Goal: Answer question/provide support: Share knowledge or assist other users

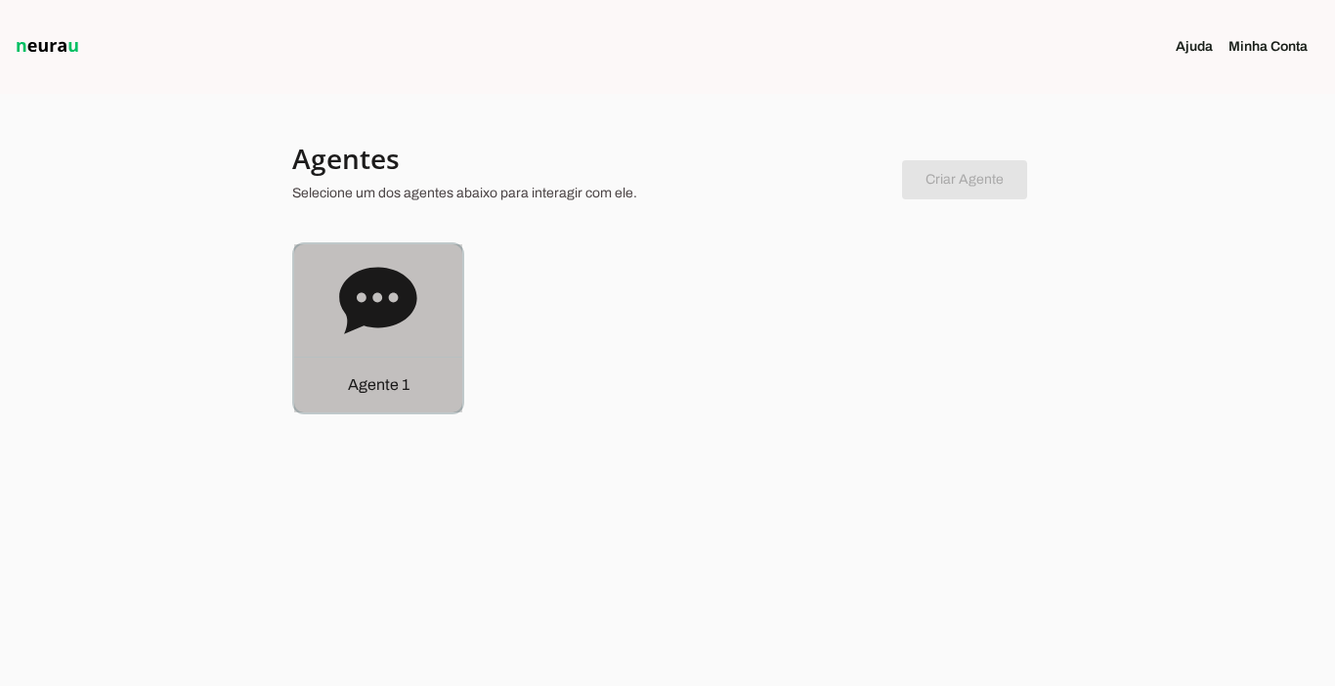
click at [403, 381] on p "Agente 1" at bounding box center [379, 384] width 62 height 23
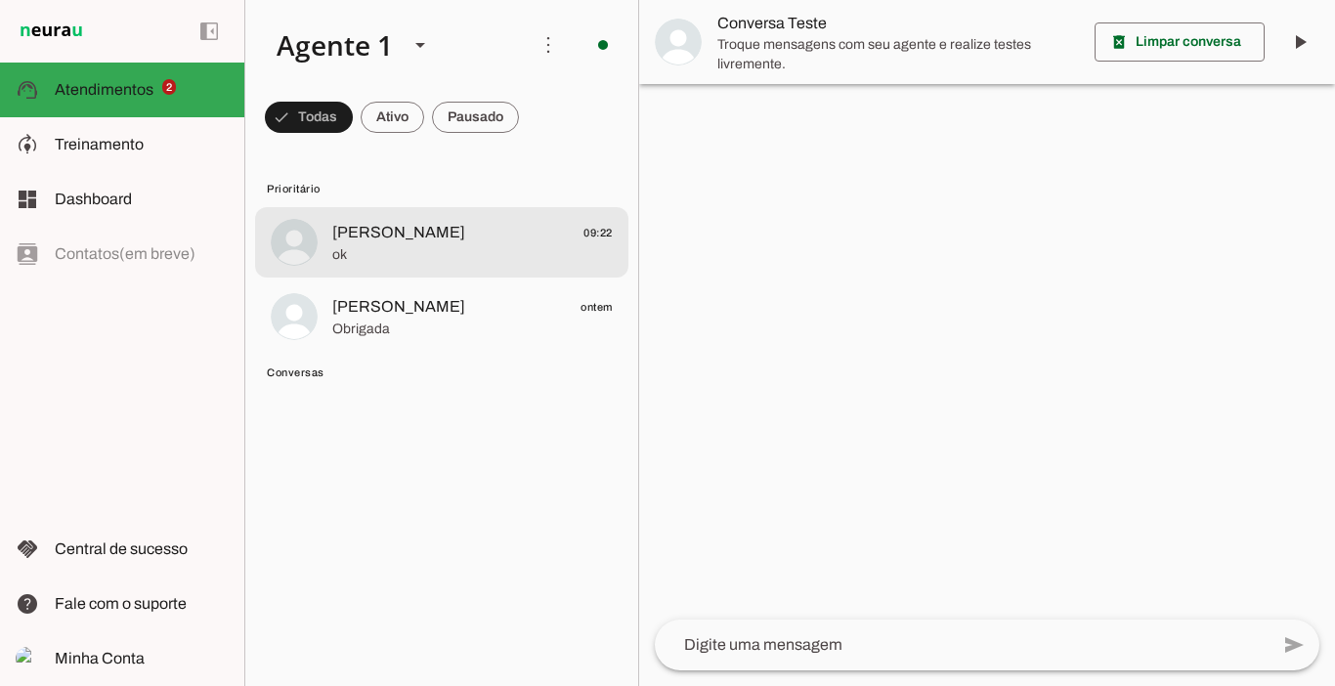
click at [423, 266] on div at bounding box center [472, 243] width 280 height 48
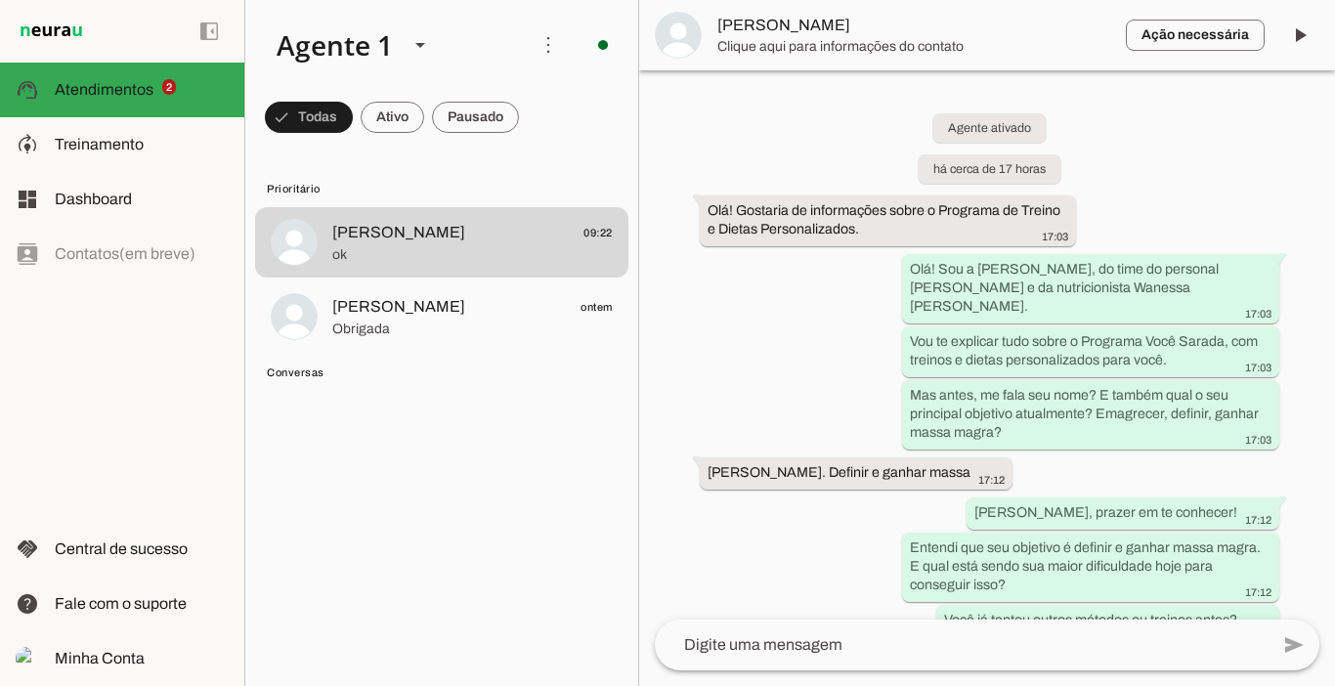
scroll to position [3409, 0]
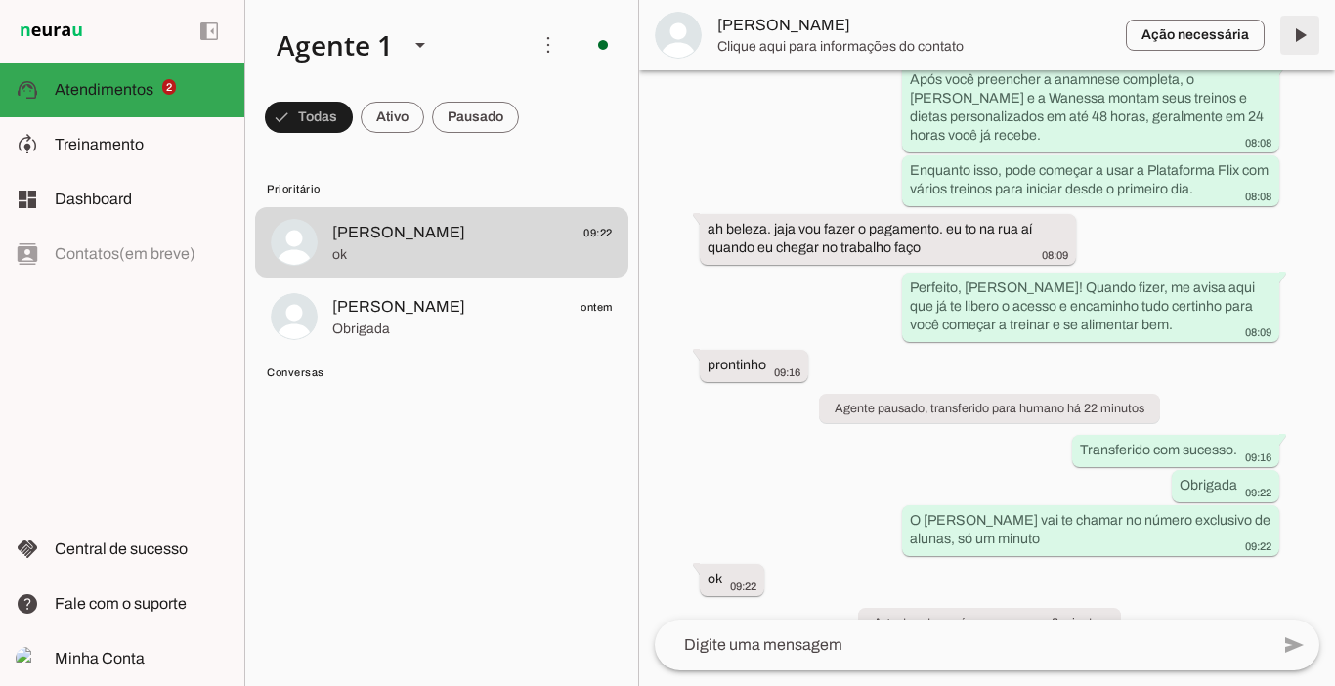
click at [1299, 41] on span at bounding box center [1299, 35] width 47 height 47
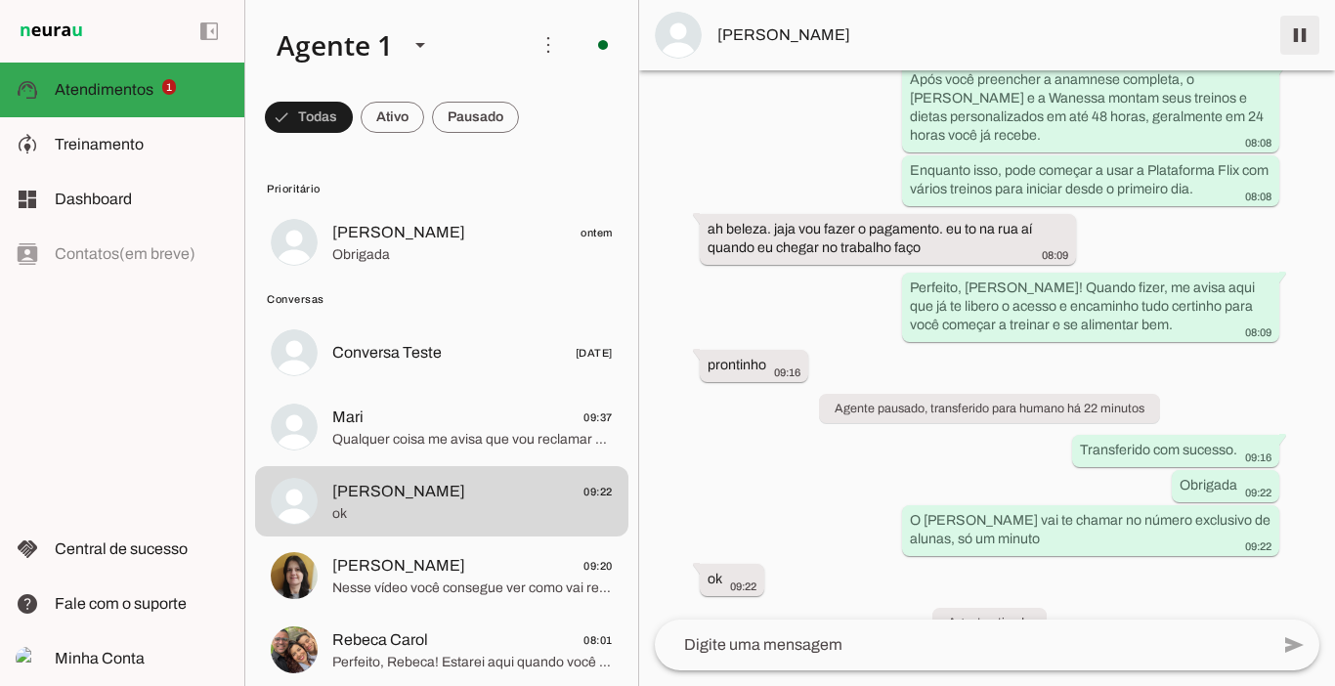
click at [1301, 42] on span at bounding box center [1299, 35] width 47 height 47
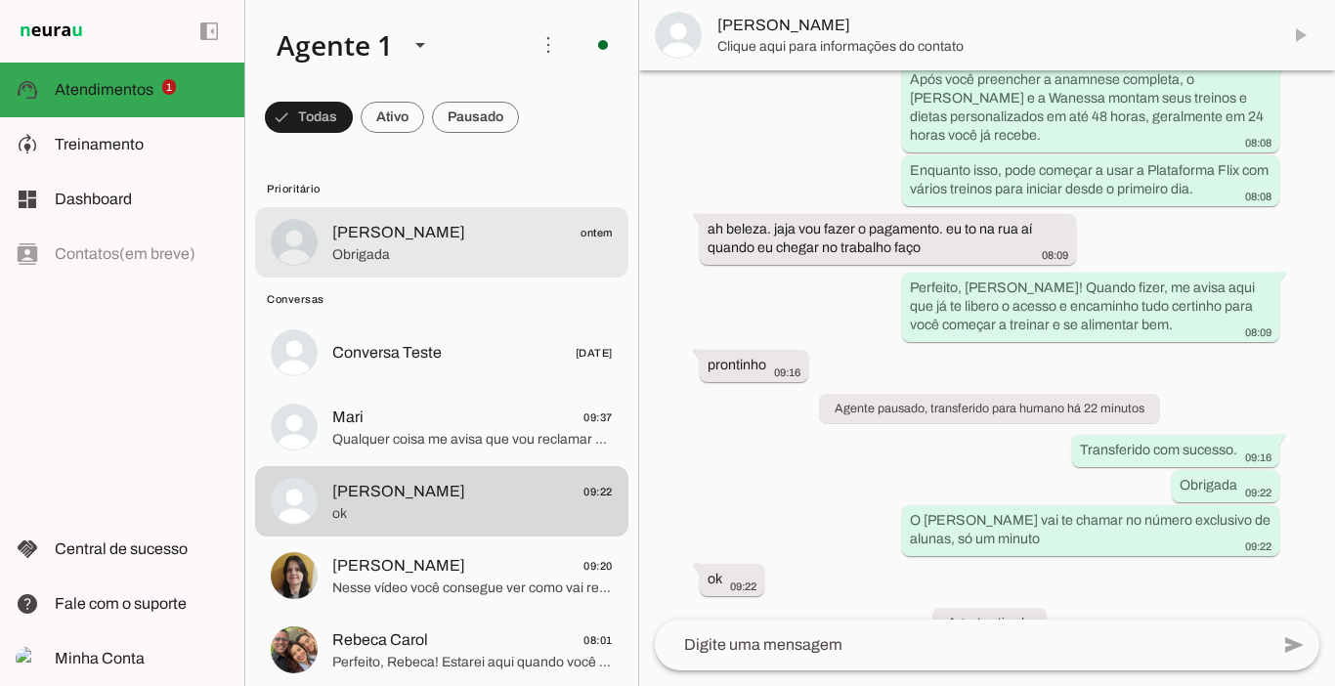
scroll to position [3491, 0]
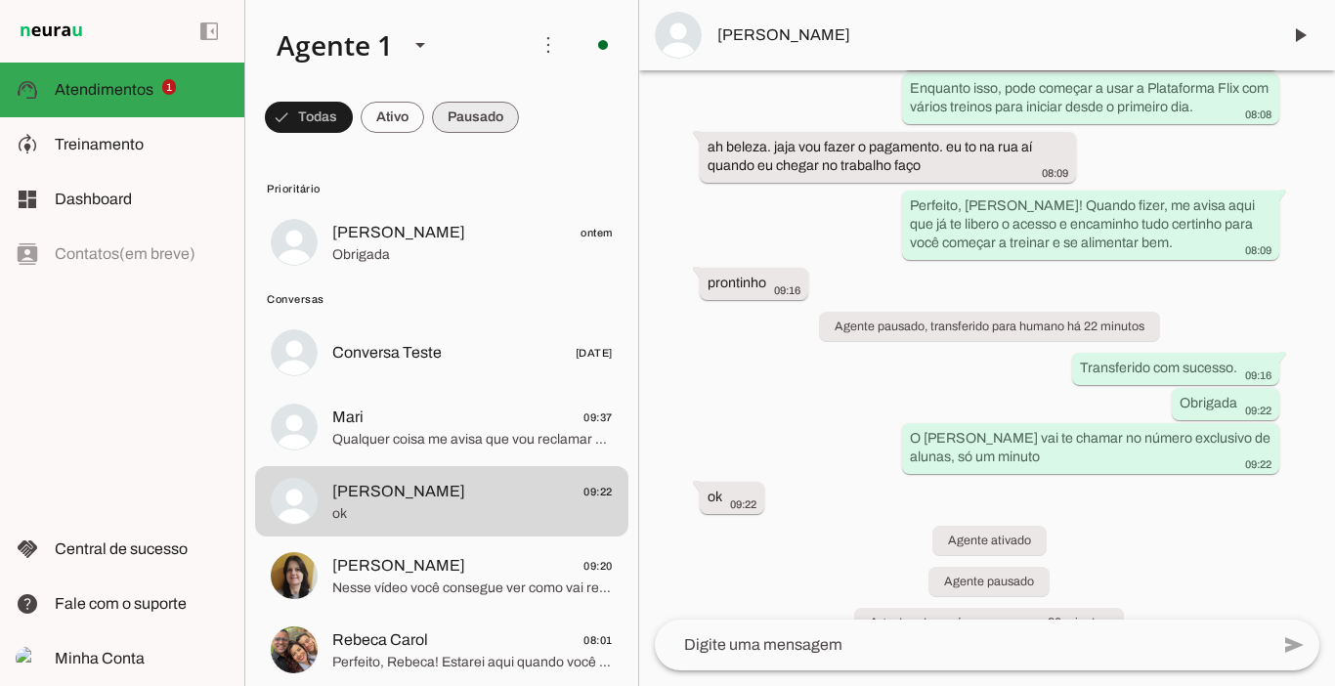
click at [491, 114] on span at bounding box center [475, 117] width 87 height 47
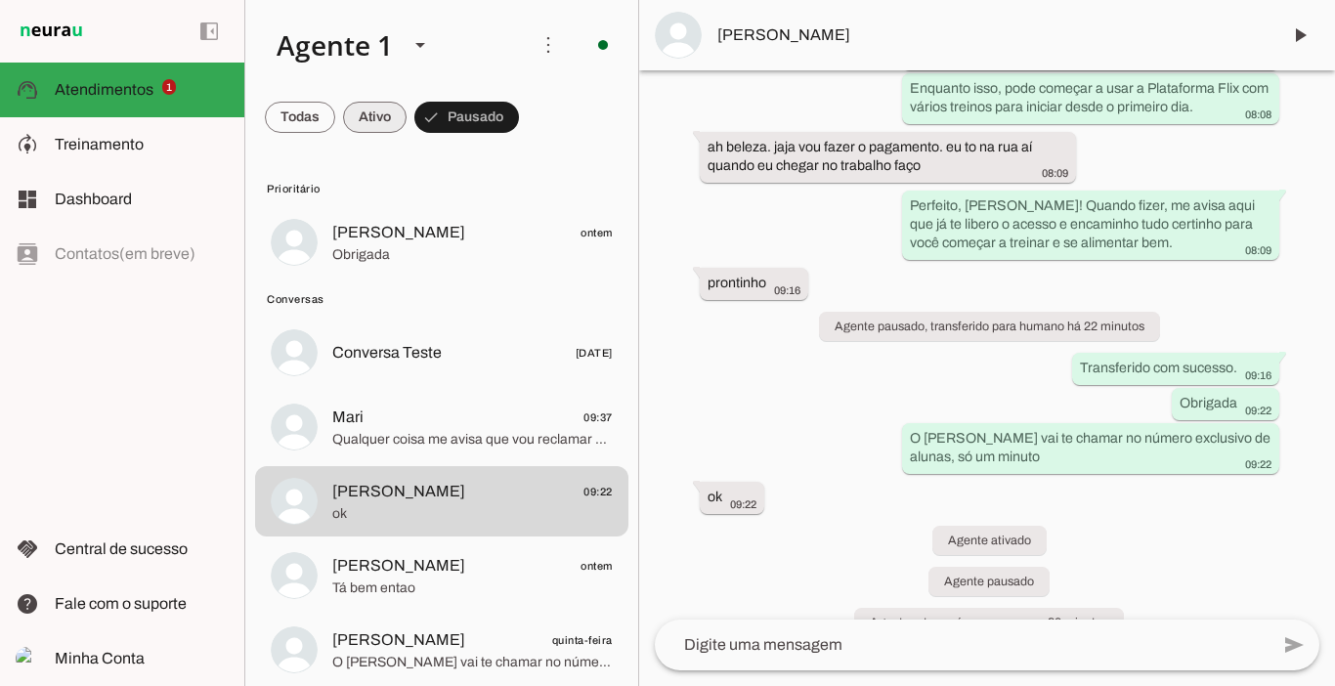
click at [386, 116] on span at bounding box center [375, 117] width 64 height 47
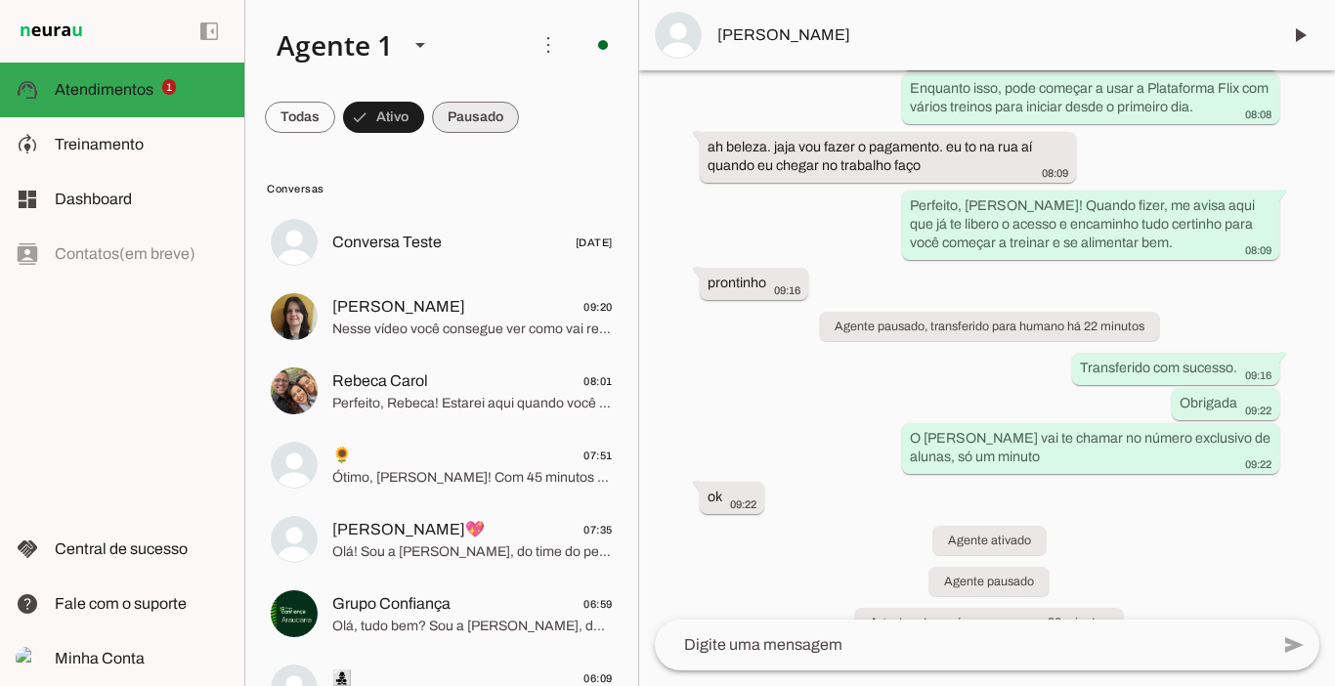
click at [472, 121] on span at bounding box center [475, 117] width 87 height 47
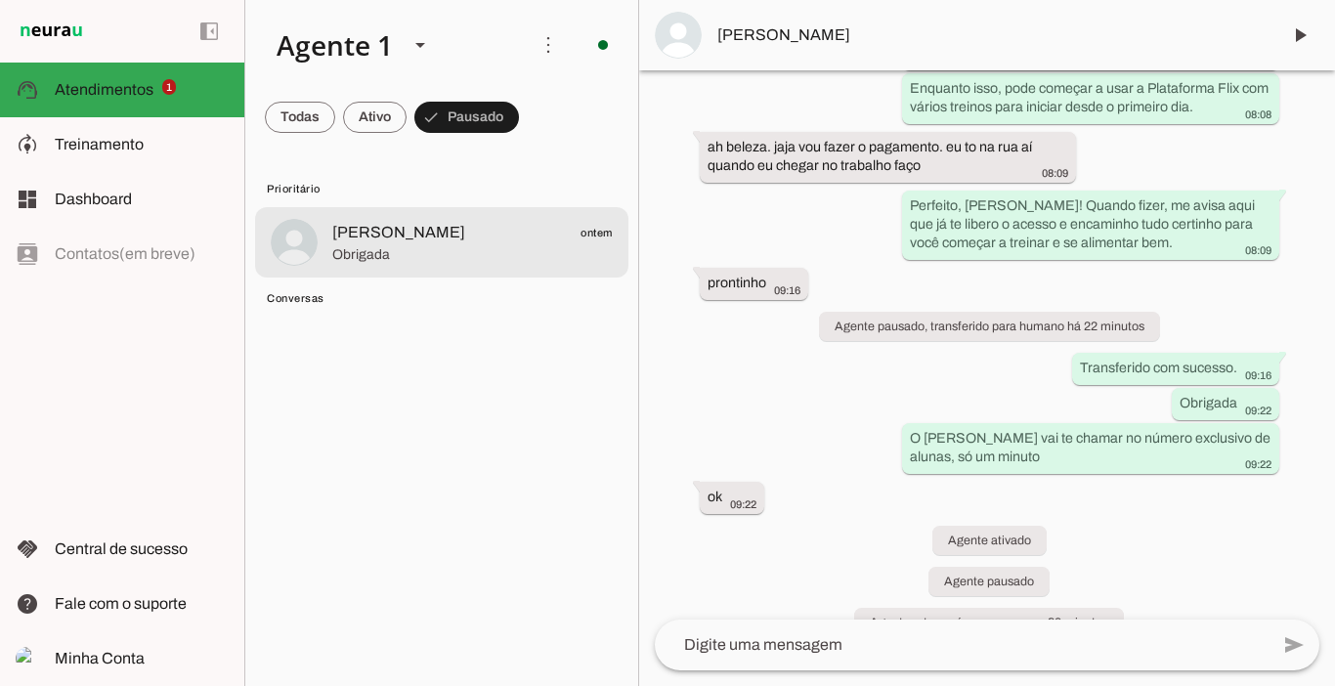
click at [406, 221] on span "[PERSON_NAME]" at bounding box center [398, 232] width 133 height 23
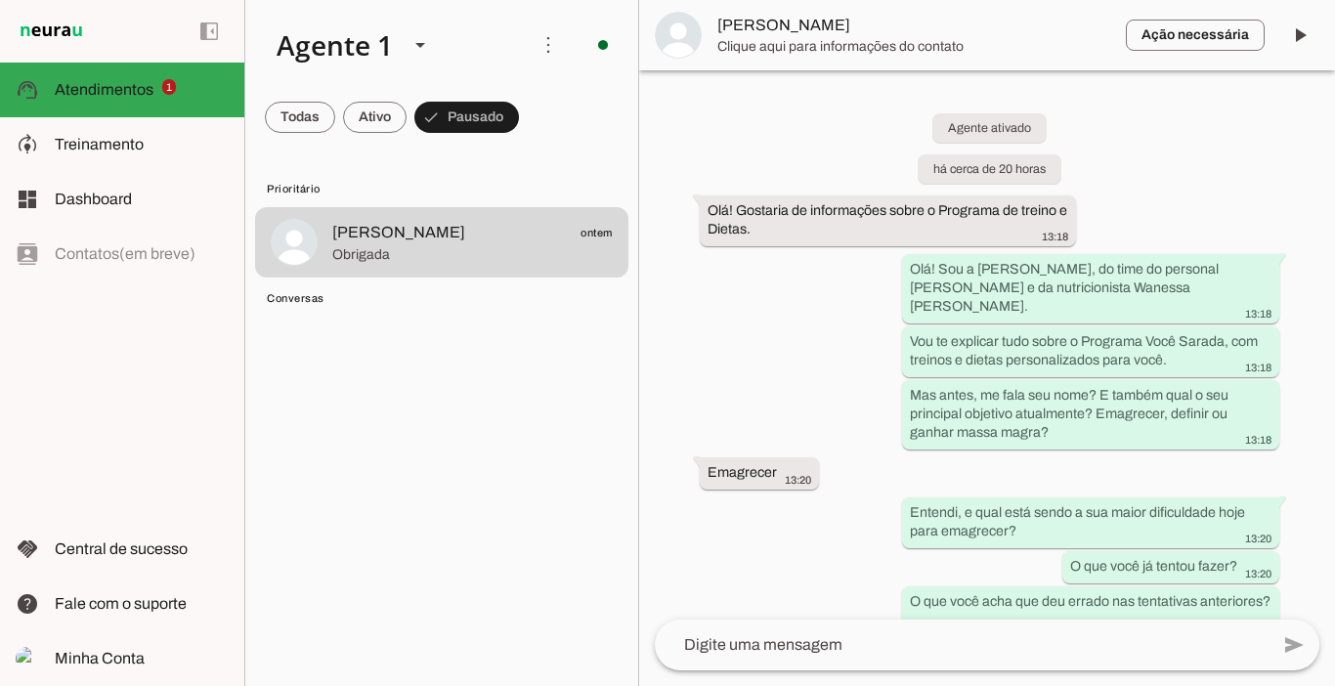
scroll to position [2885, 0]
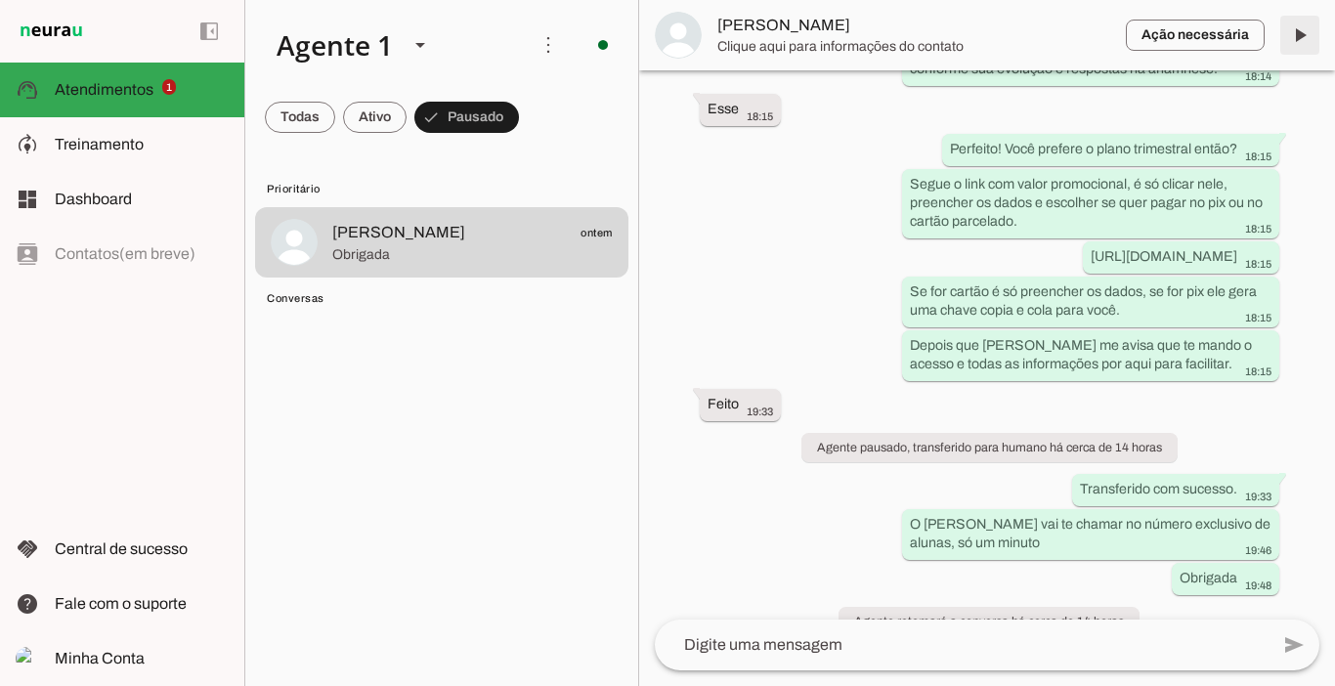
click at [1305, 30] on span at bounding box center [1299, 35] width 47 height 47
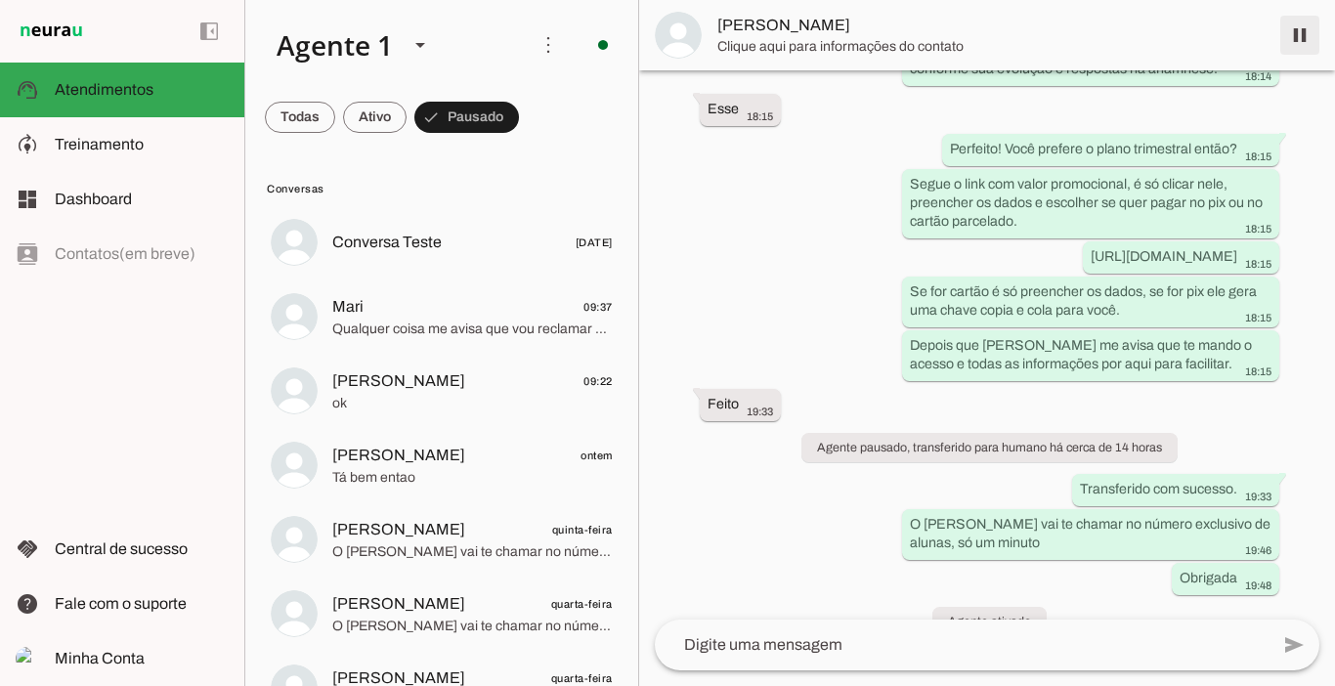
click at [1299, 38] on span at bounding box center [1299, 35] width 47 height 47
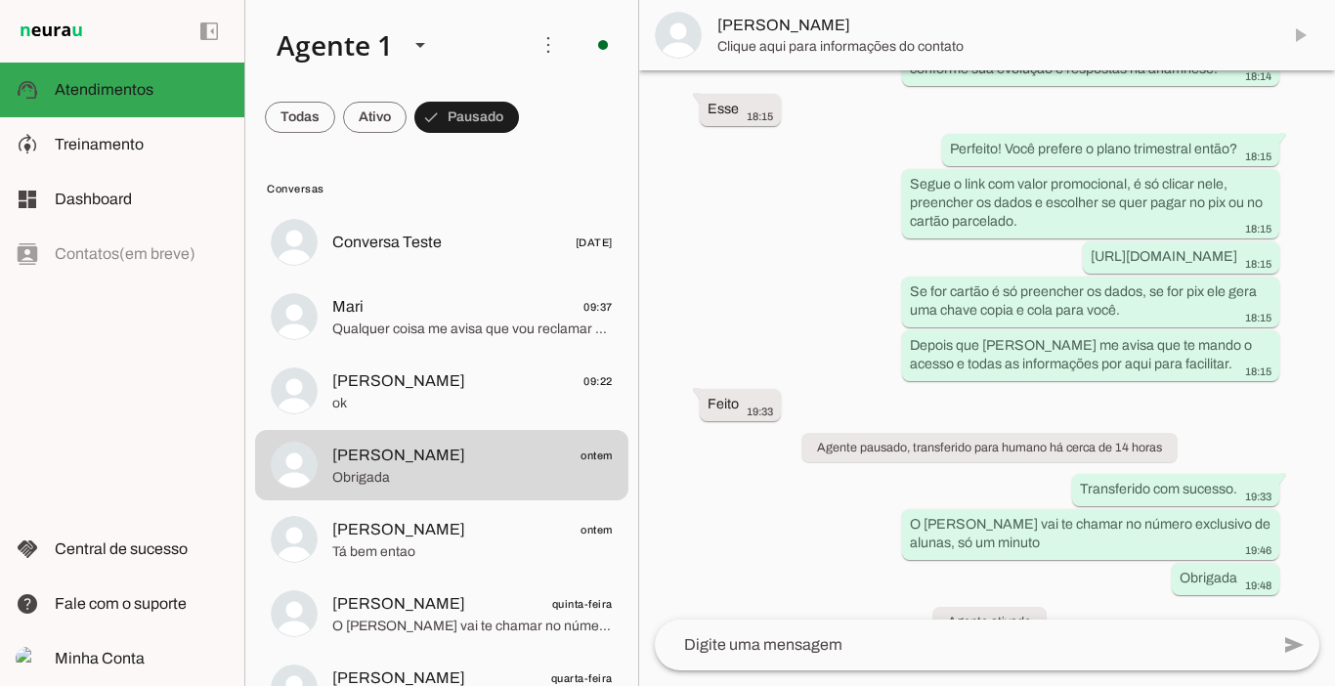
scroll to position [2967, 0]
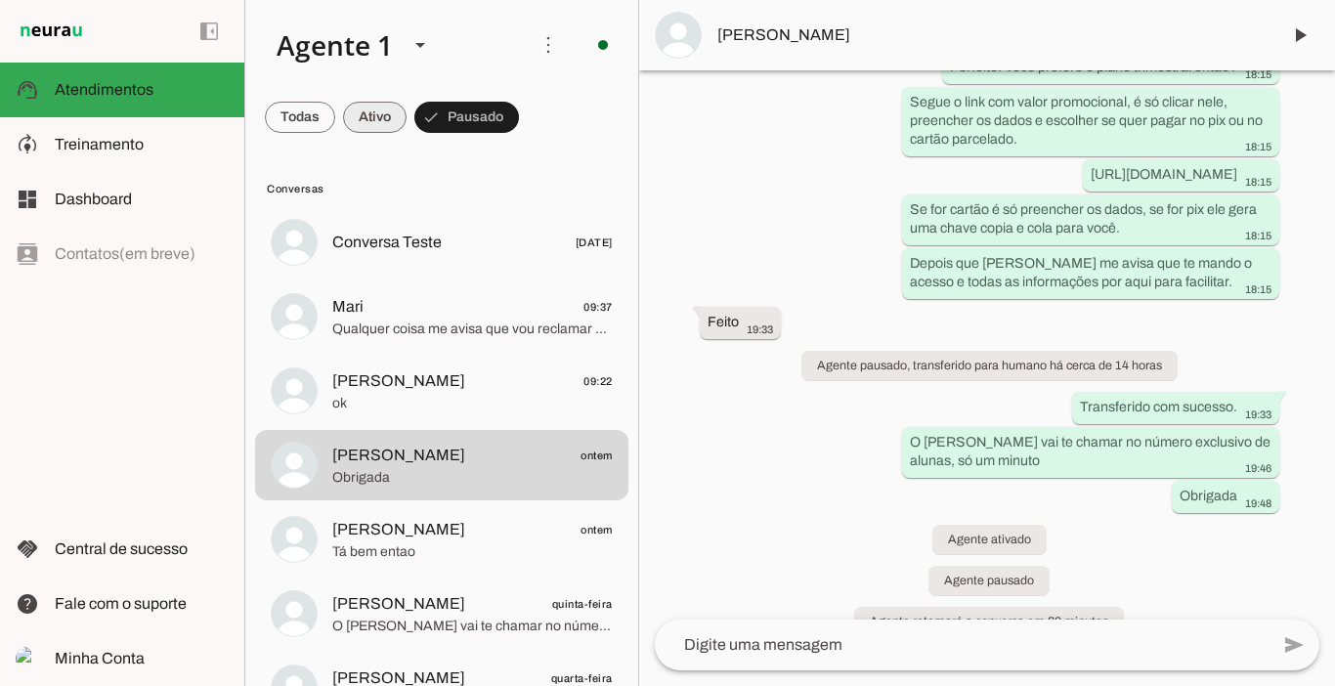
click at [368, 120] on span at bounding box center [375, 117] width 64 height 47
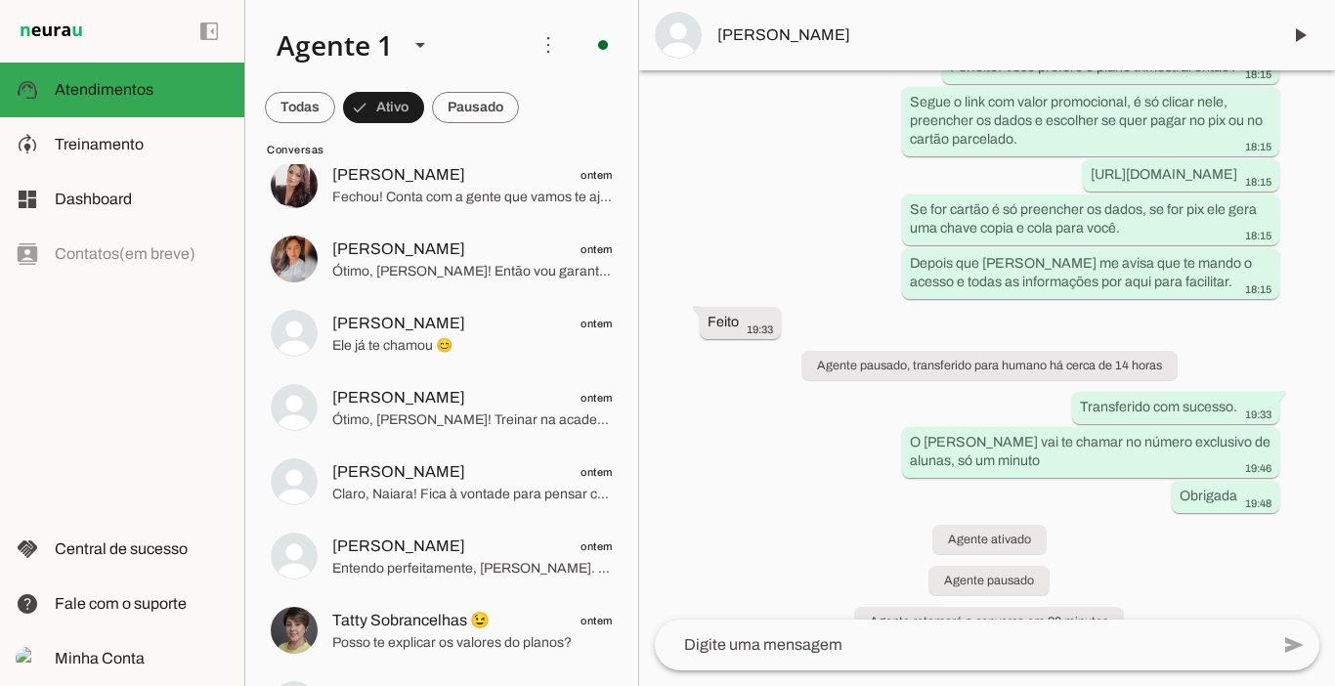
scroll to position [1094, 0]
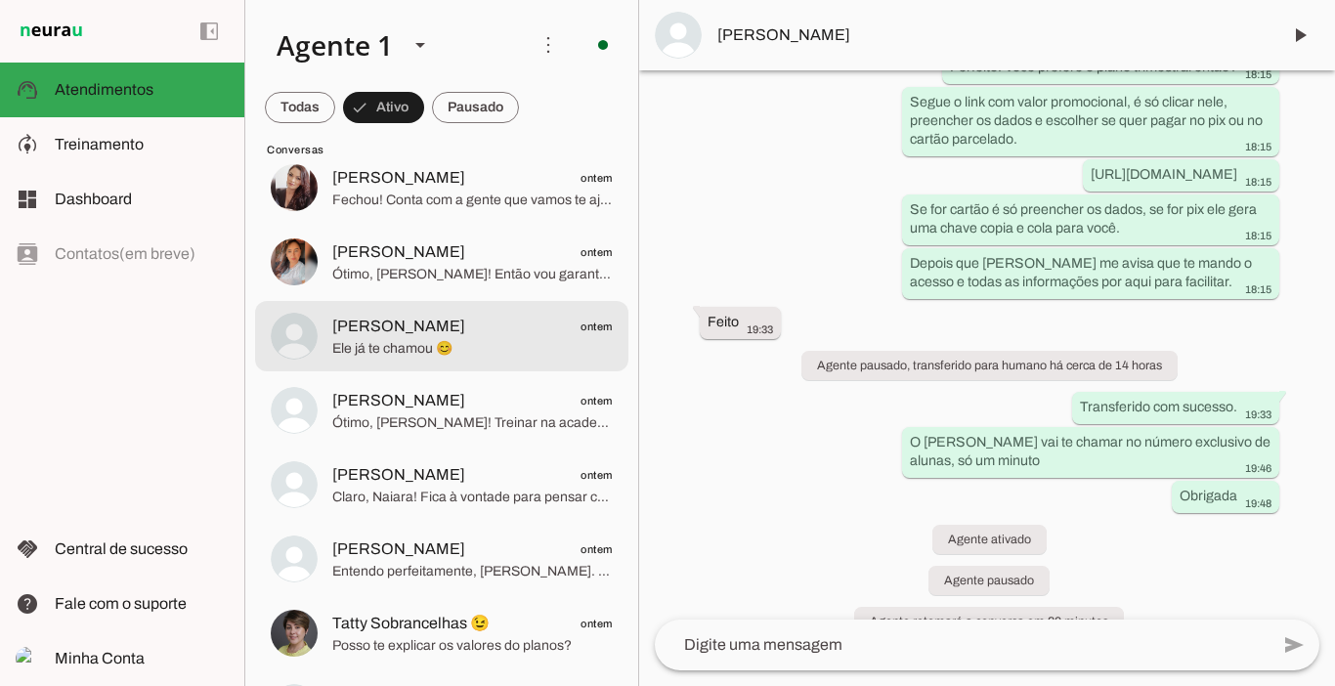
click at [351, 339] on span "Ele já te chamou 😊" at bounding box center [472, 349] width 280 height 20
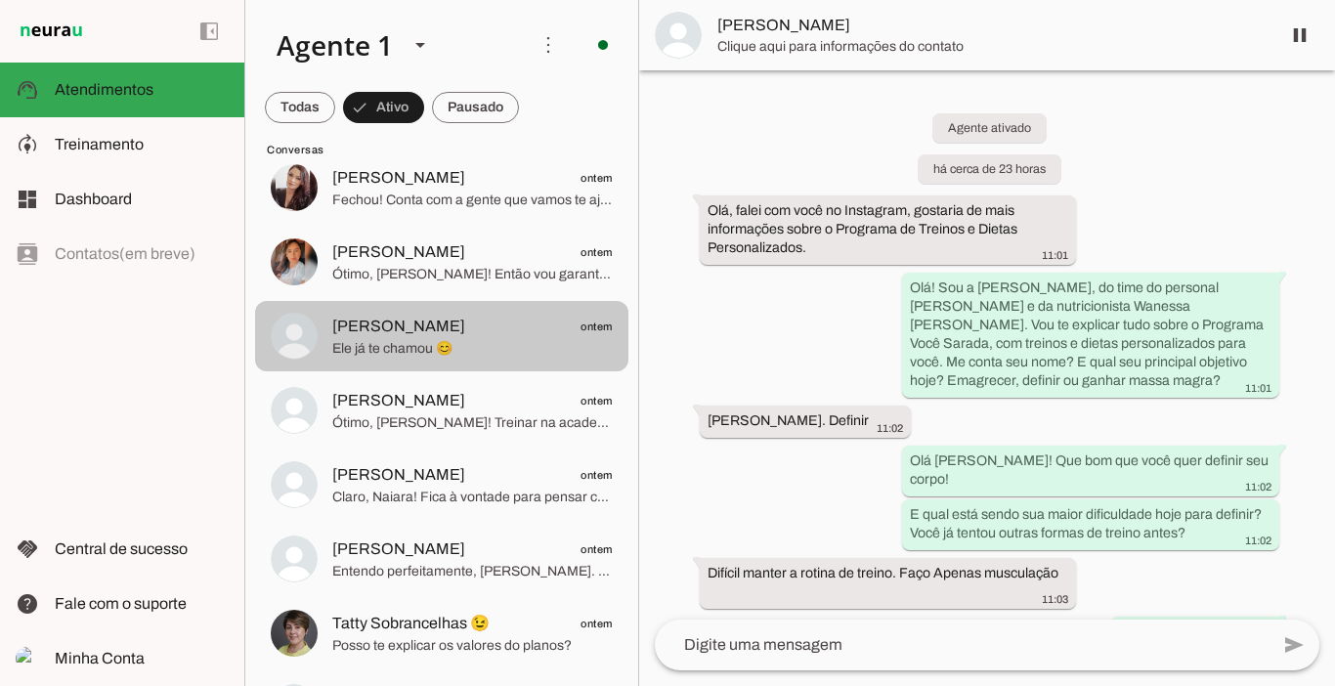
scroll to position [4237, 0]
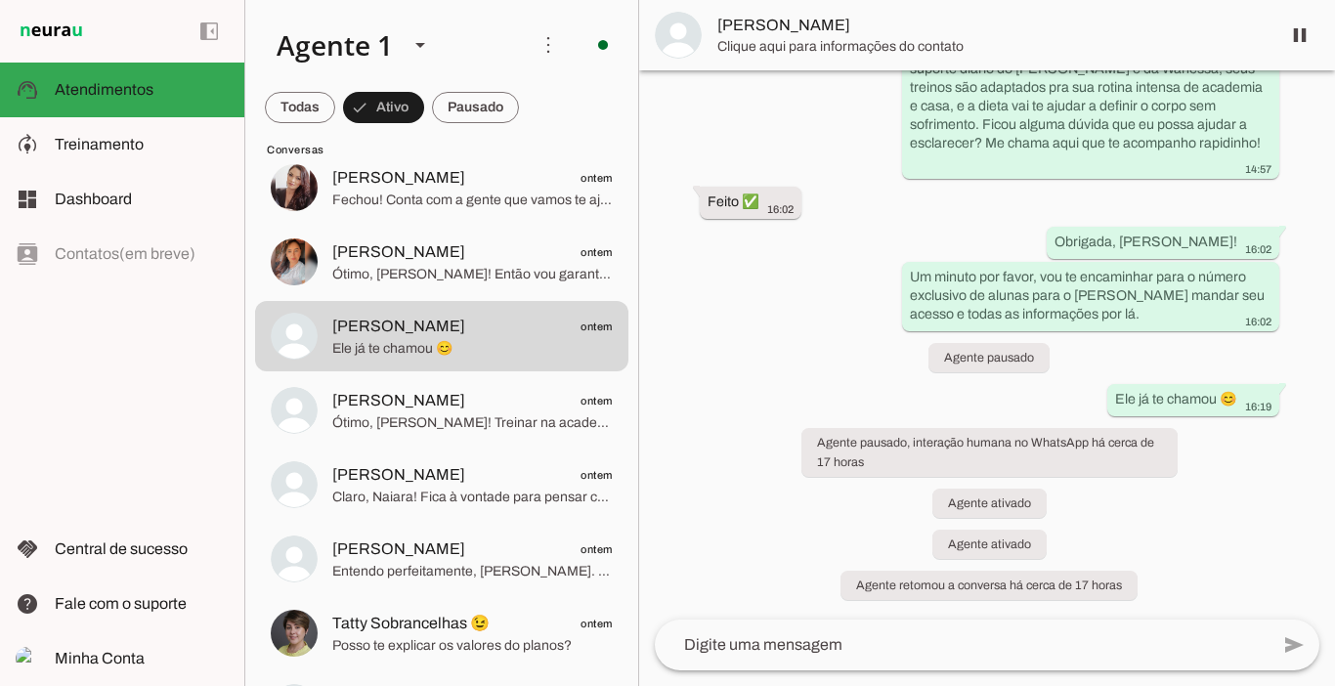
click at [814, 33] on span "[PERSON_NAME]" at bounding box center [990, 25] width 547 height 23
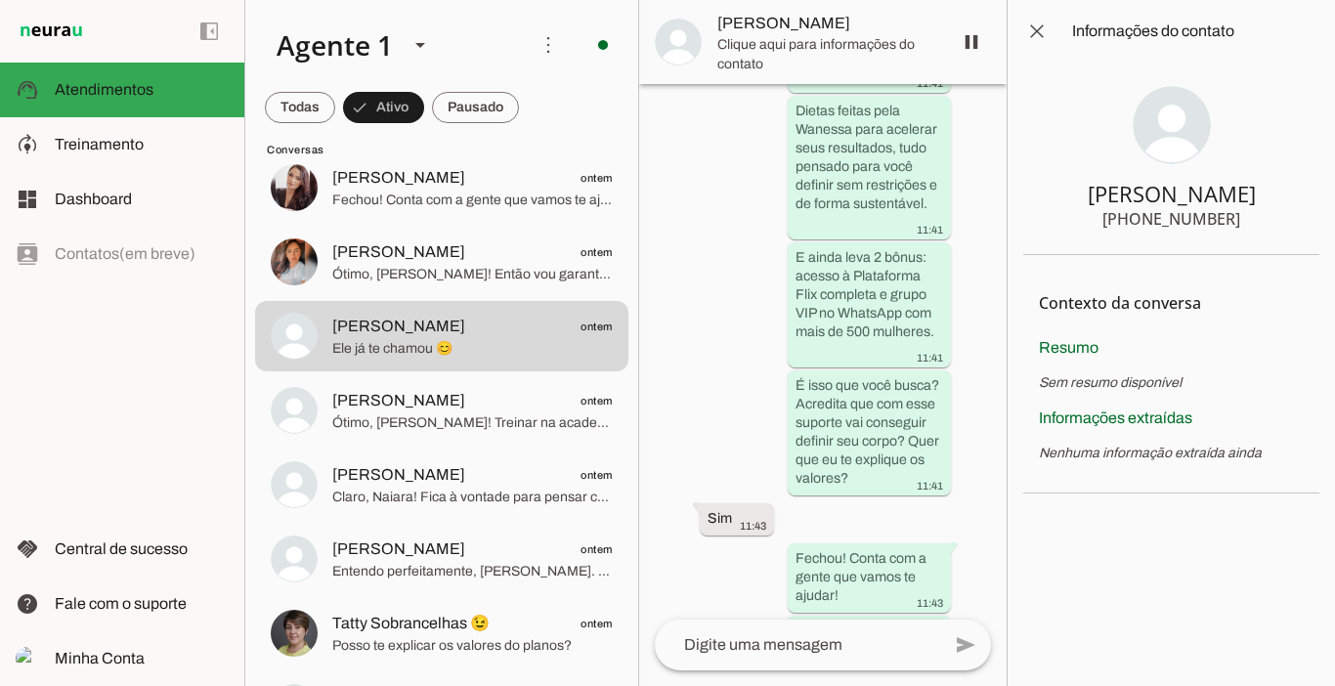
scroll to position [8139, 0]
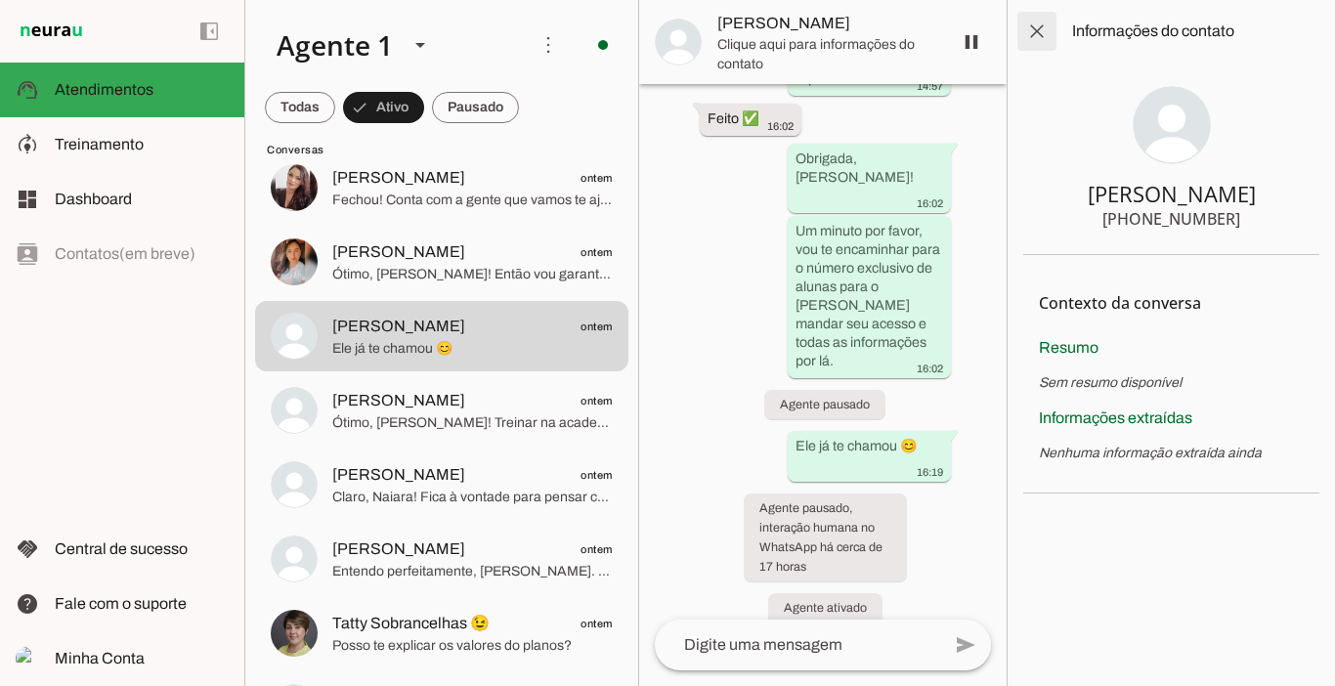
click at [1046, 27] on span at bounding box center [1036, 31] width 47 height 47
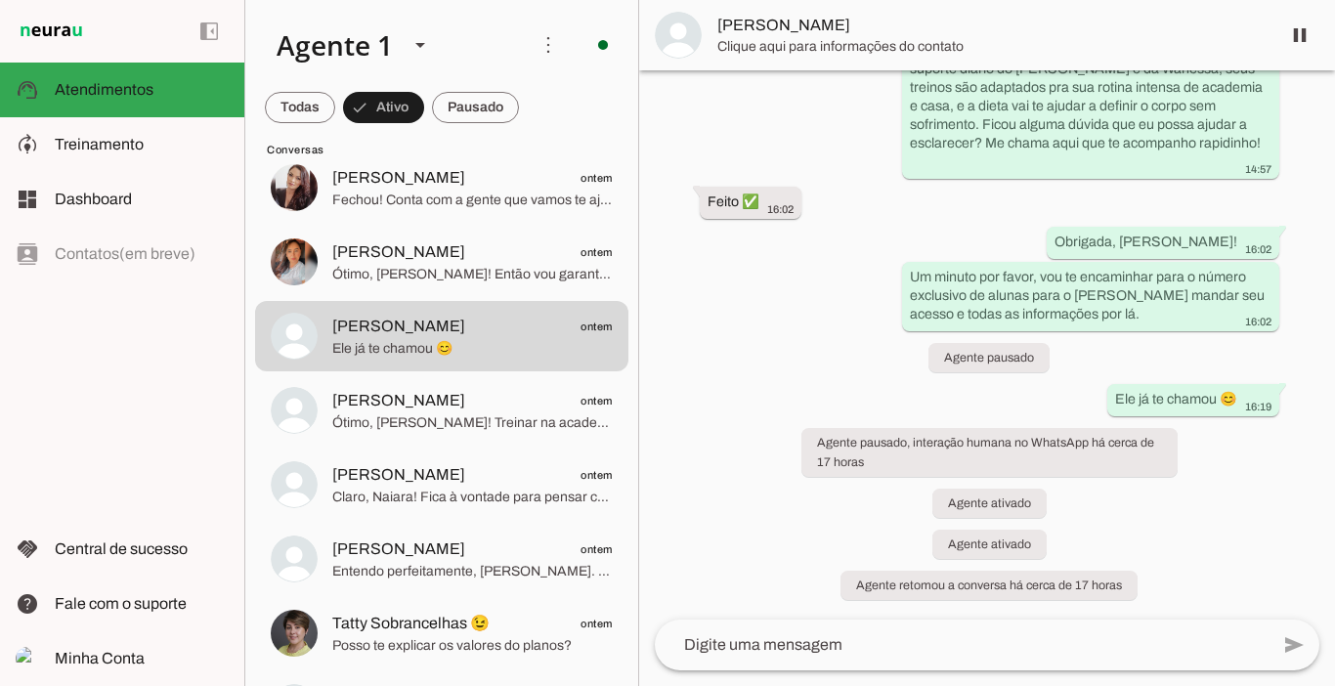
scroll to position [4237, 0]
click at [1298, 41] on span at bounding box center [1299, 35] width 47 height 47
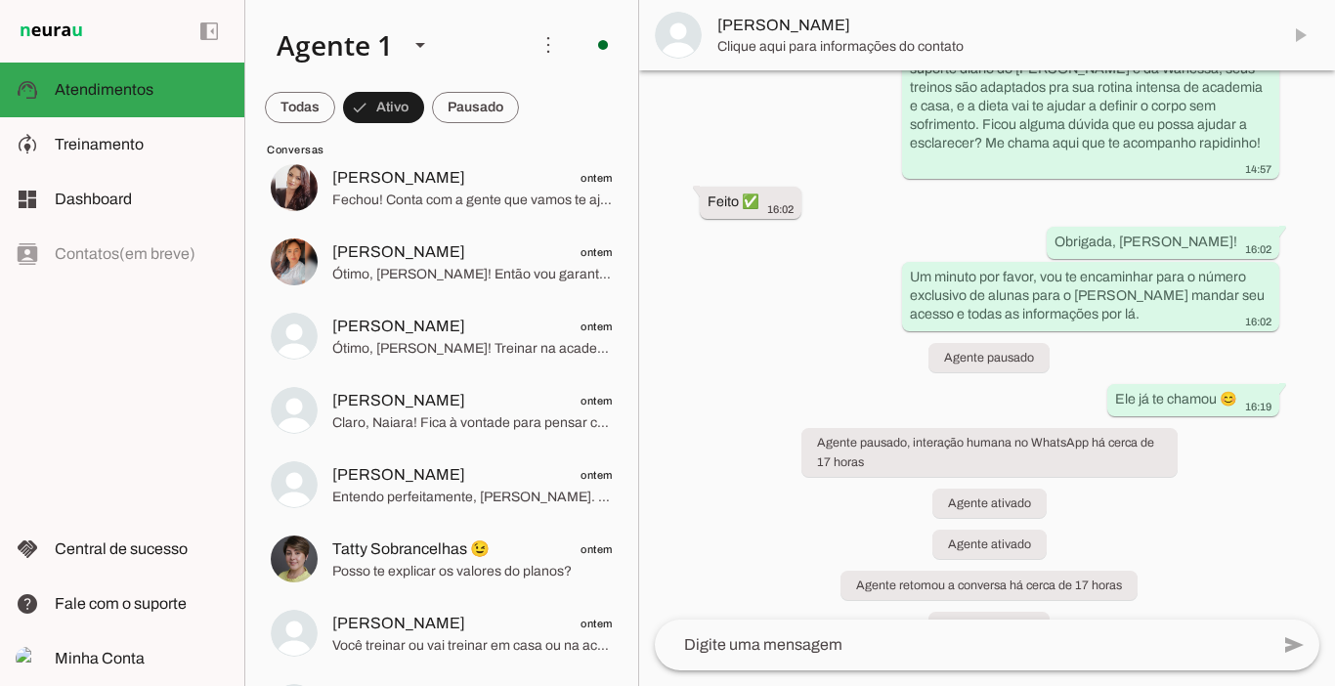
scroll to position [4319, 0]
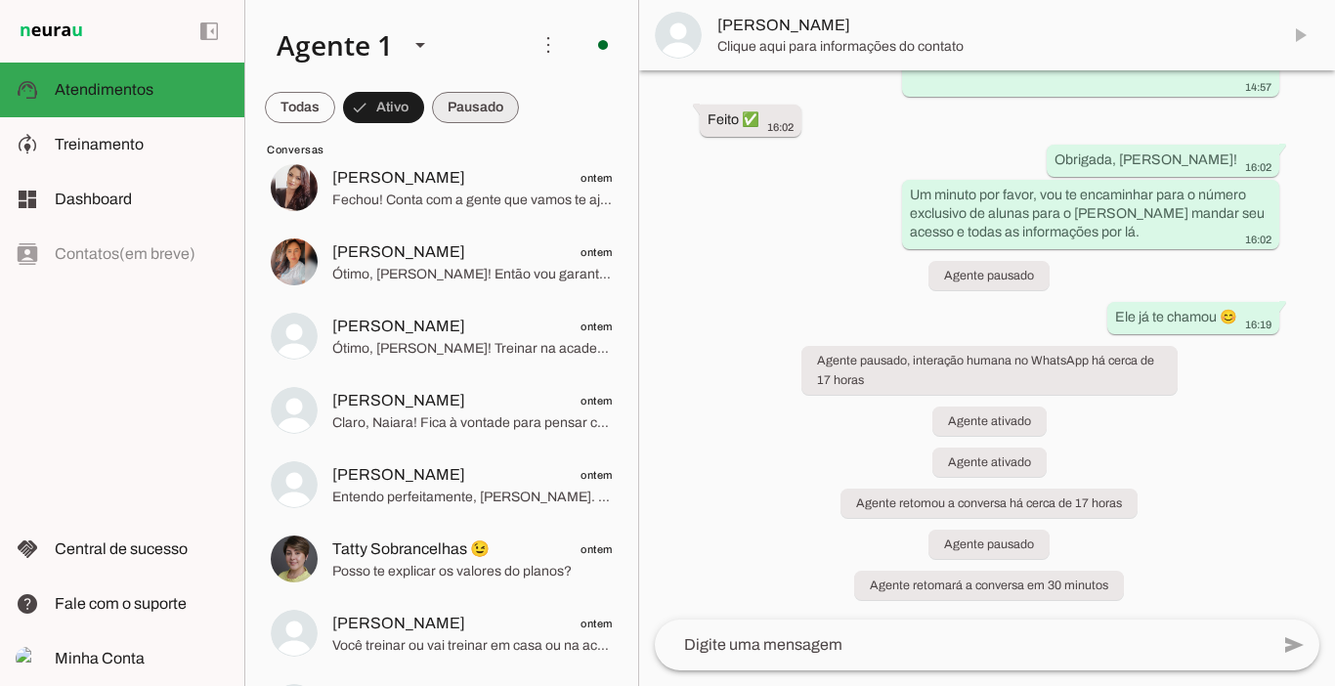
click at [452, 101] on span at bounding box center [475, 107] width 87 height 47
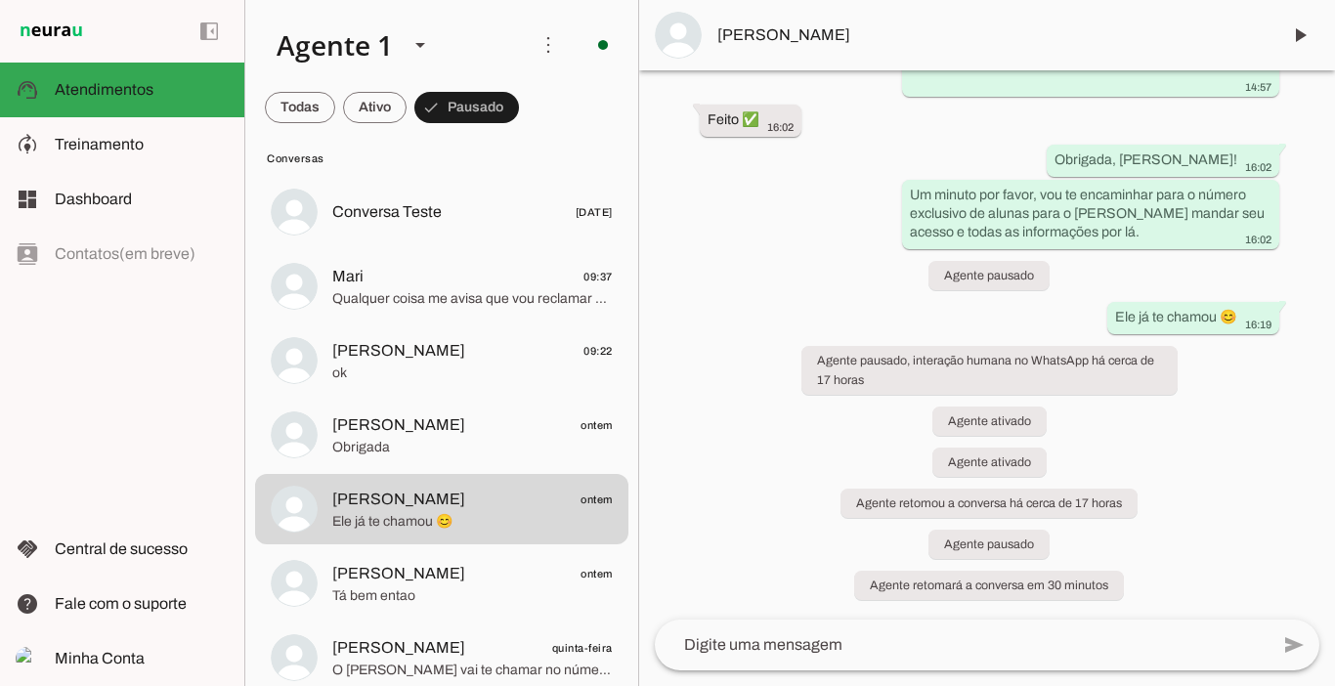
scroll to position [0, 0]
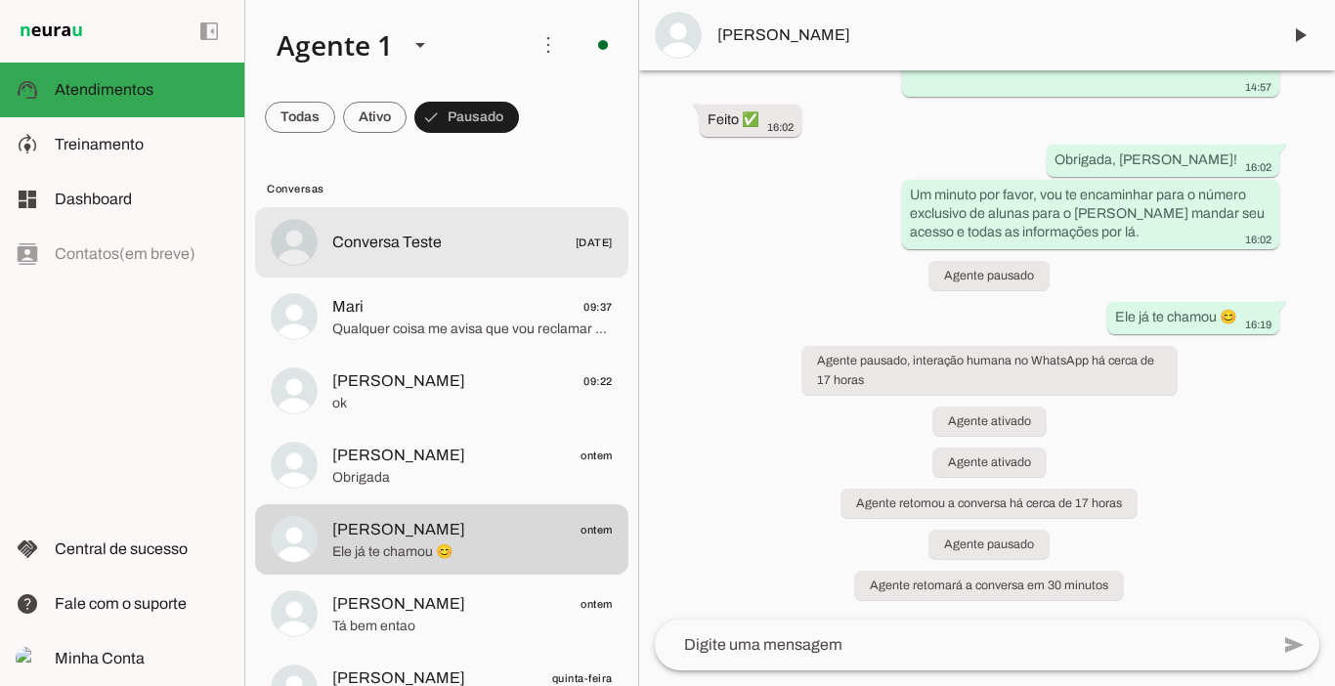
click at [370, 239] on span "Conversa Teste" at bounding box center [386, 242] width 109 height 23
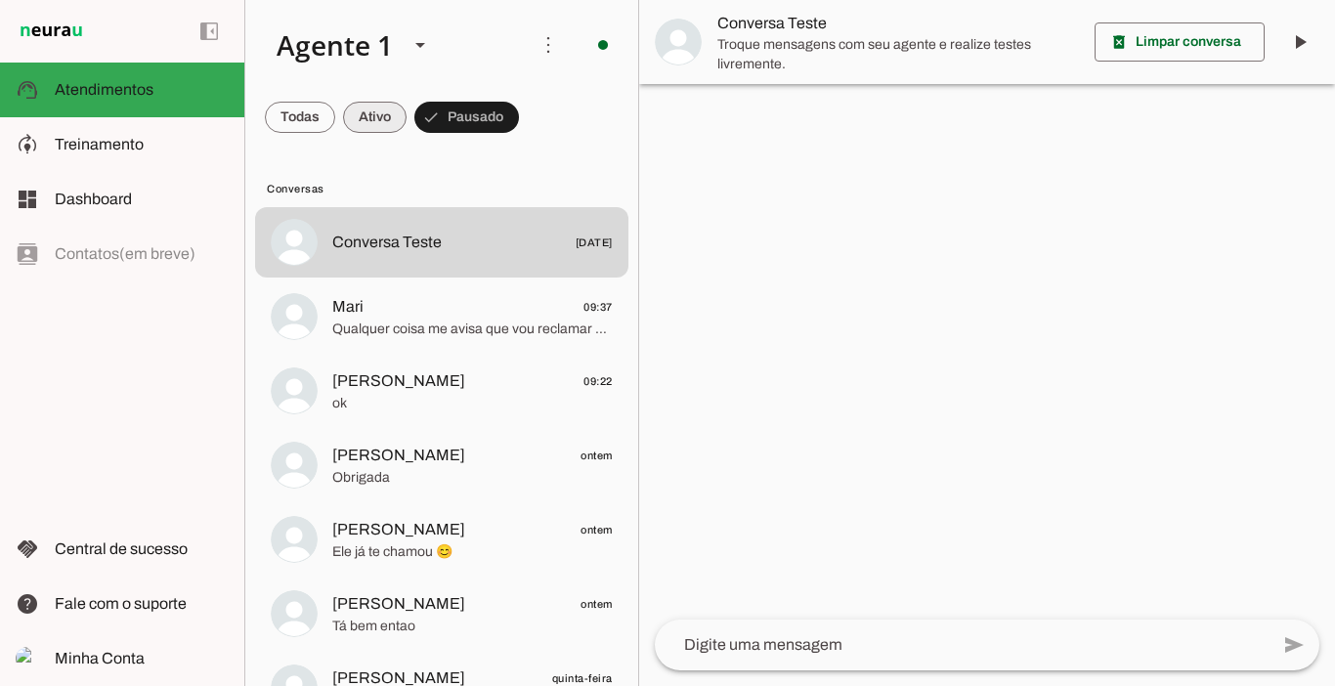
click at [367, 124] on span at bounding box center [375, 117] width 64 height 47
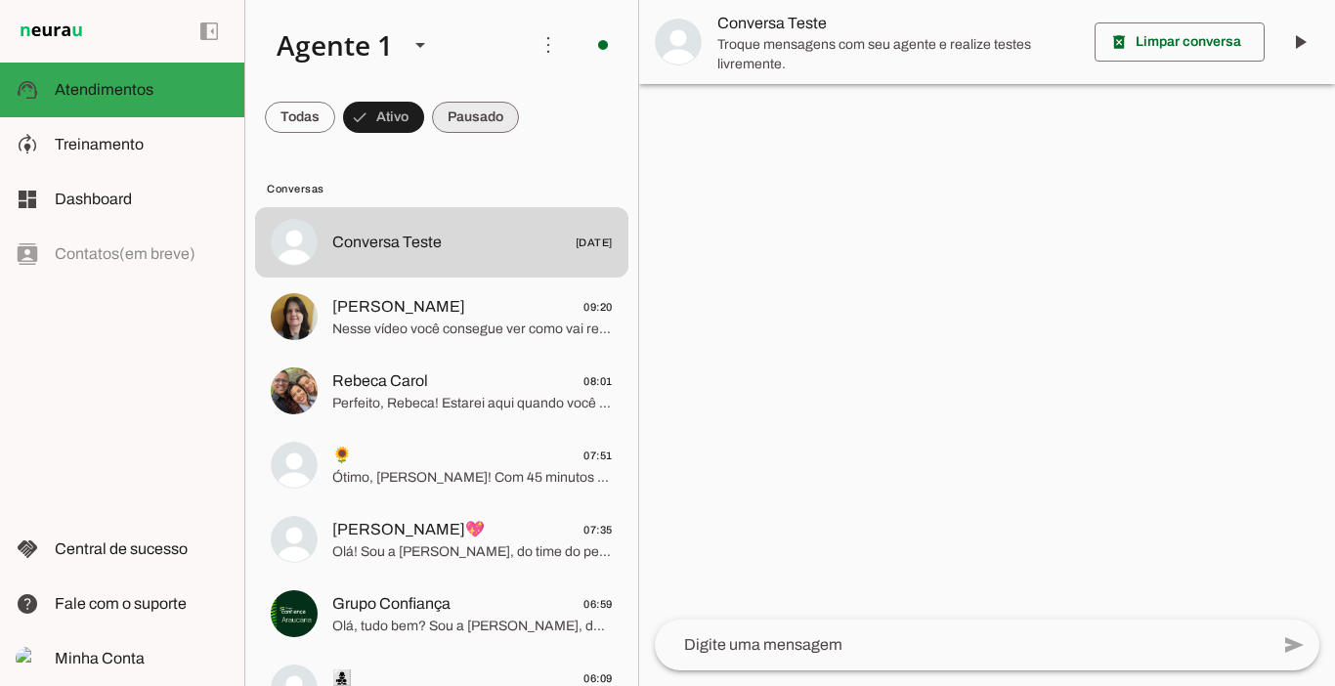
click at [482, 117] on span at bounding box center [475, 117] width 87 height 47
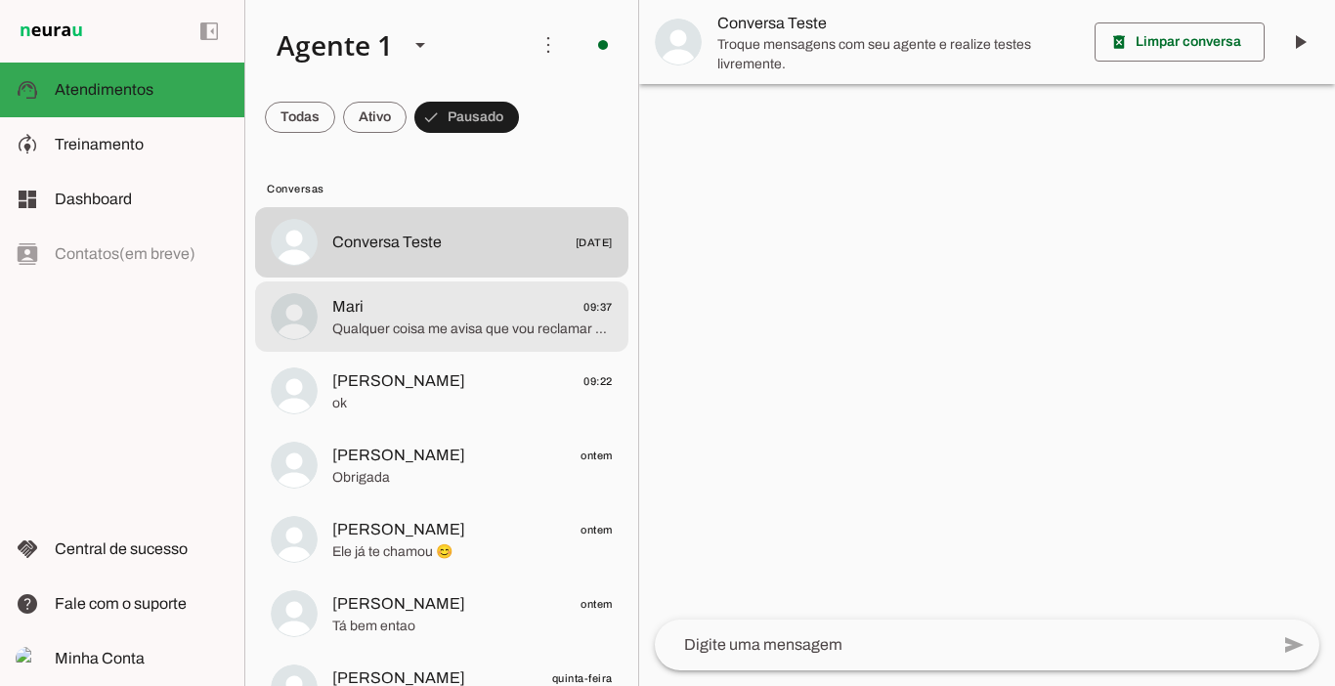
click at [401, 314] on span "Mari 09:37" at bounding box center [472, 307] width 280 height 24
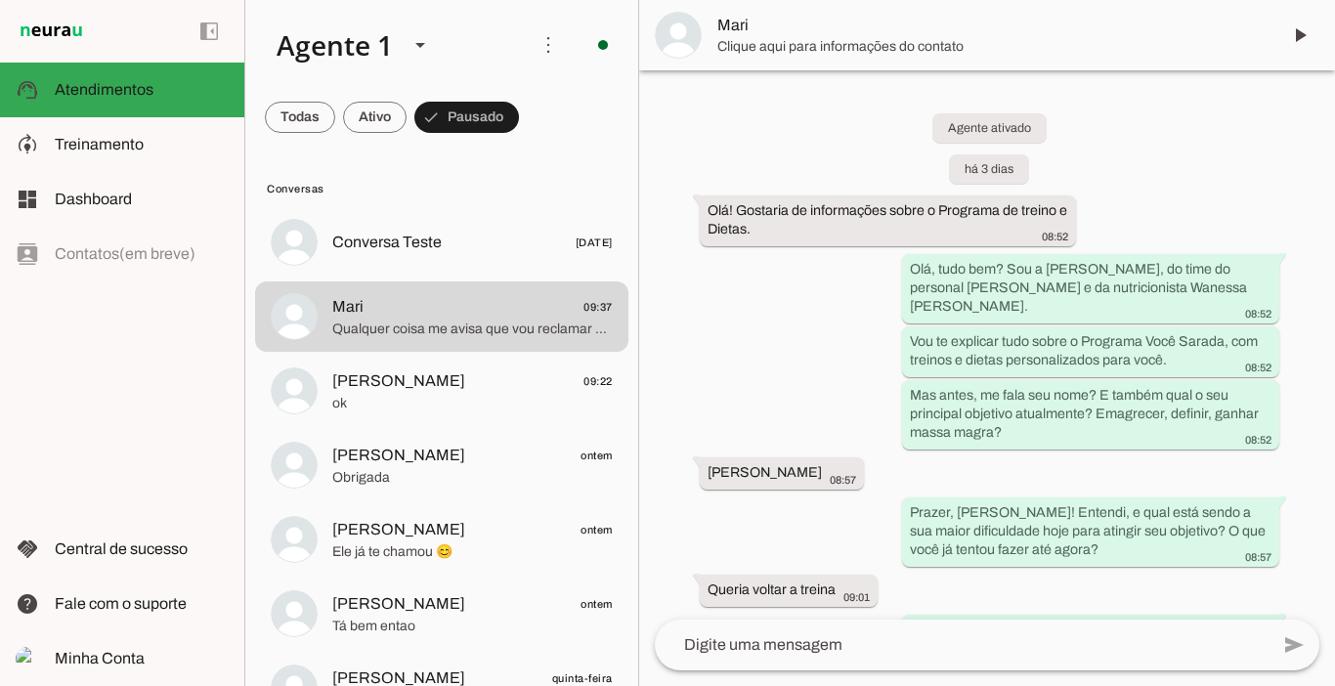
scroll to position [4474, 0]
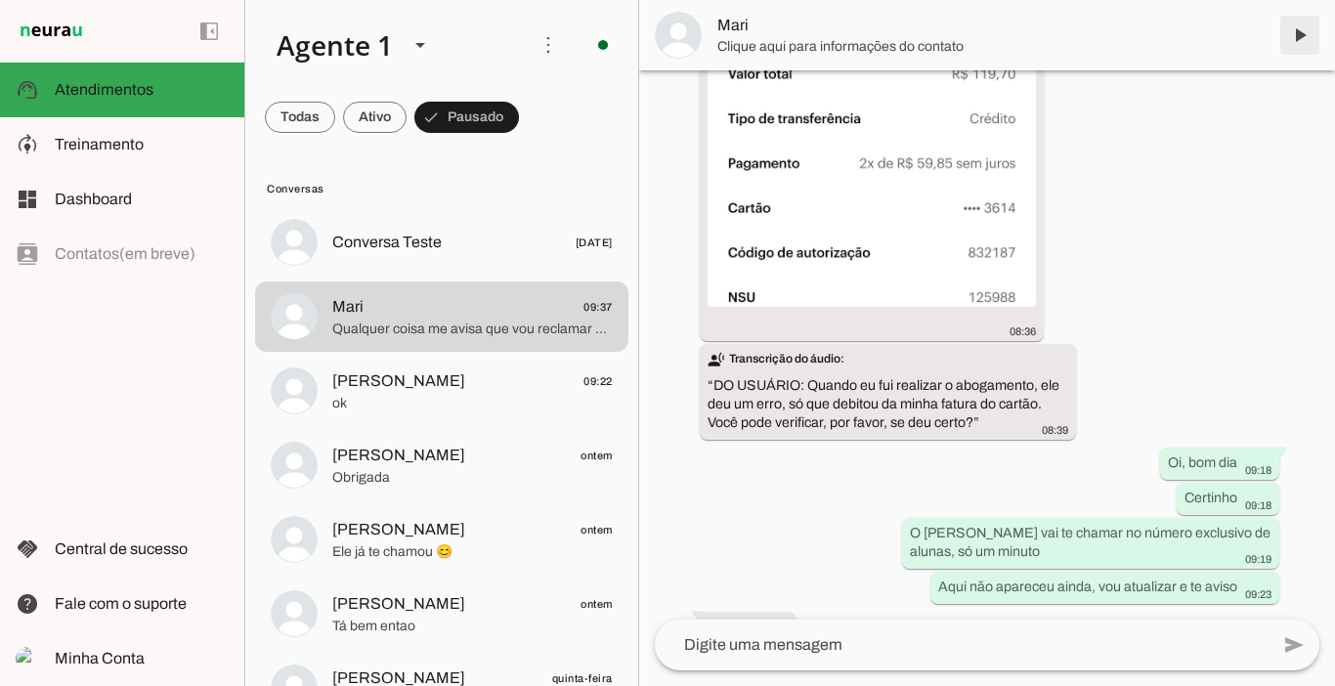
click at [1293, 40] on span at bounding box center [1299, 35] width 47 height 47
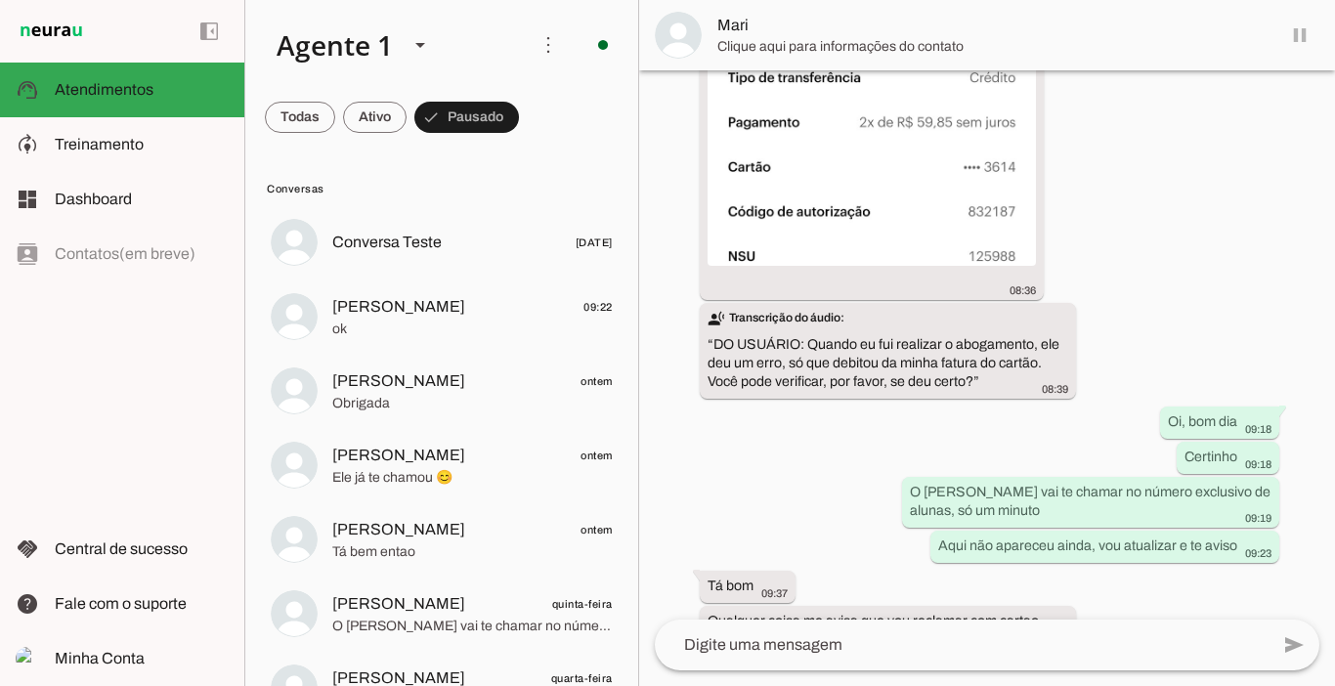
scroll to position [4479, 0]
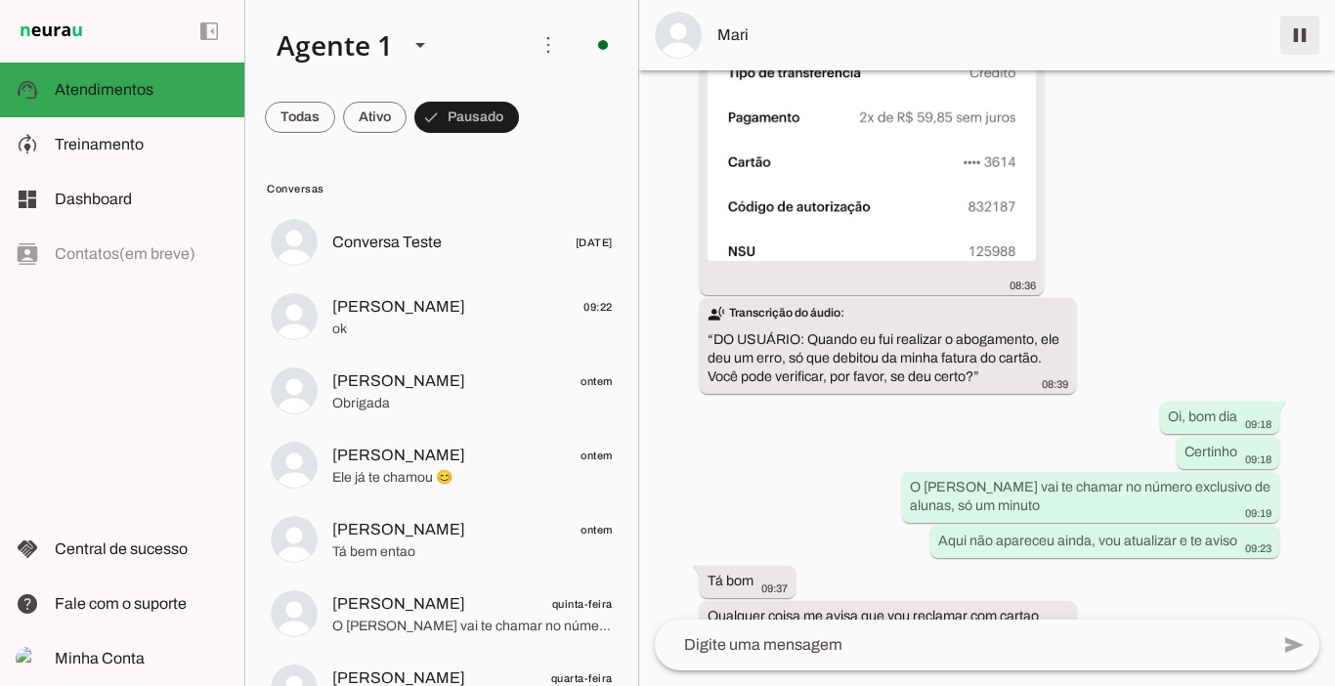
click at [1298, 51] on span at bounding box center [1299, 35] width 47 height 47
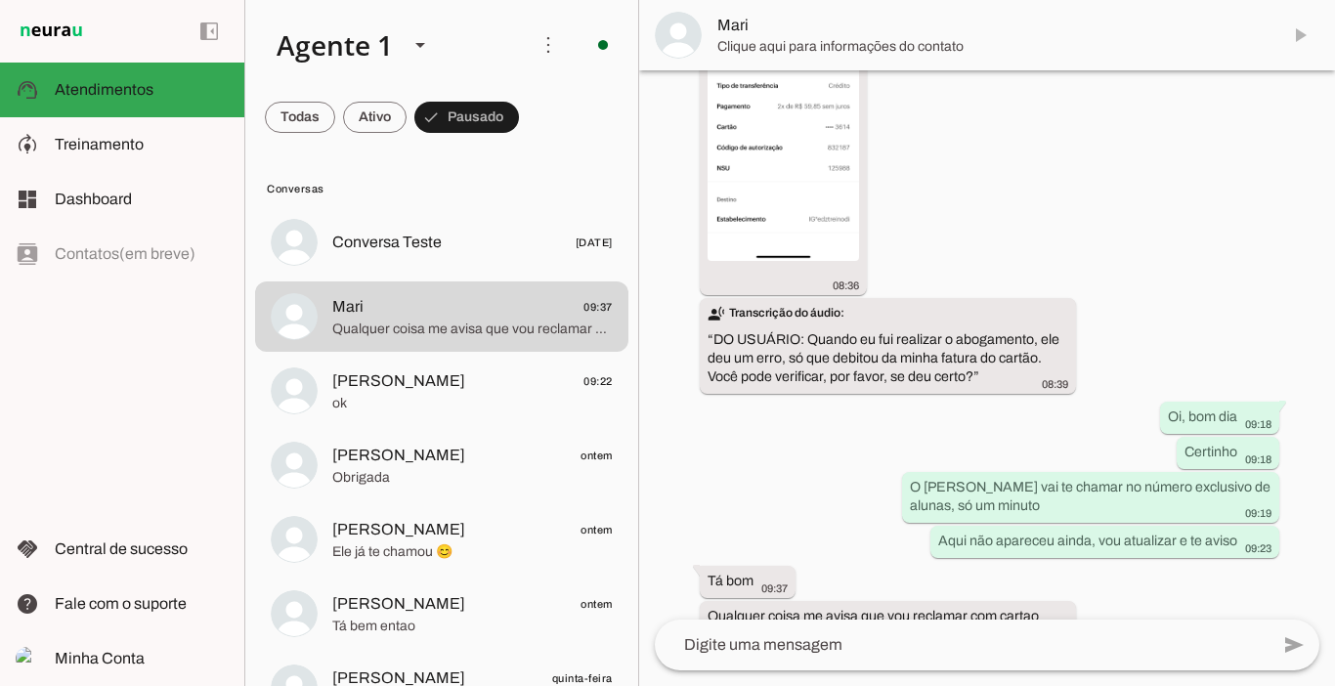
scroll to position [4561, 0]
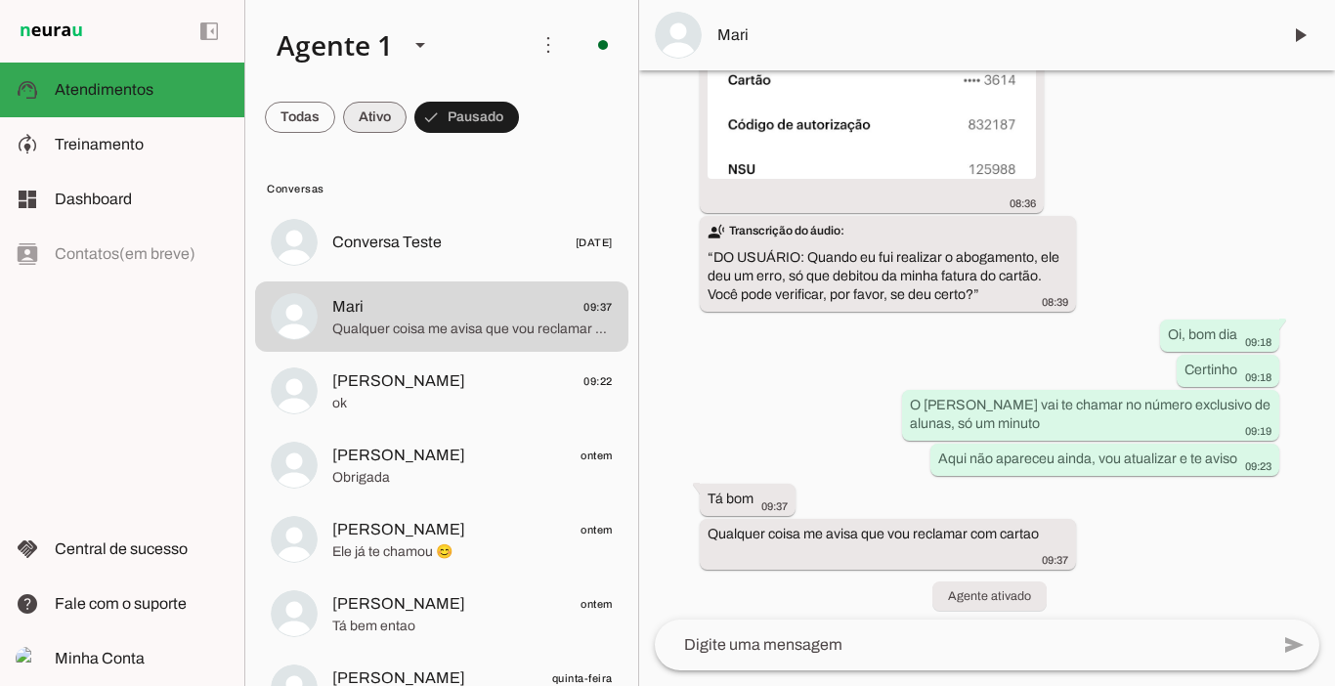
click at [386, 120] on span at bounding box center [375, 117] width 64 height 47
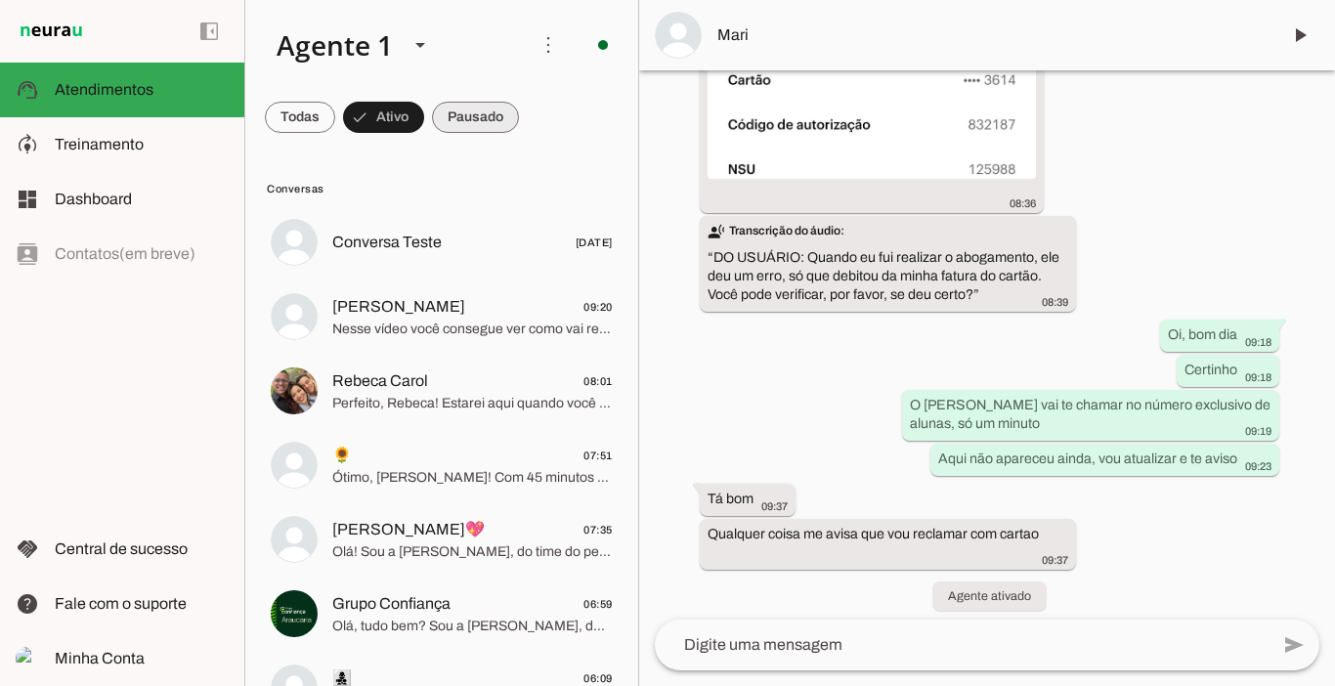
click at [451, 120] on span at bounding box center [475, 117] width 87 height 47
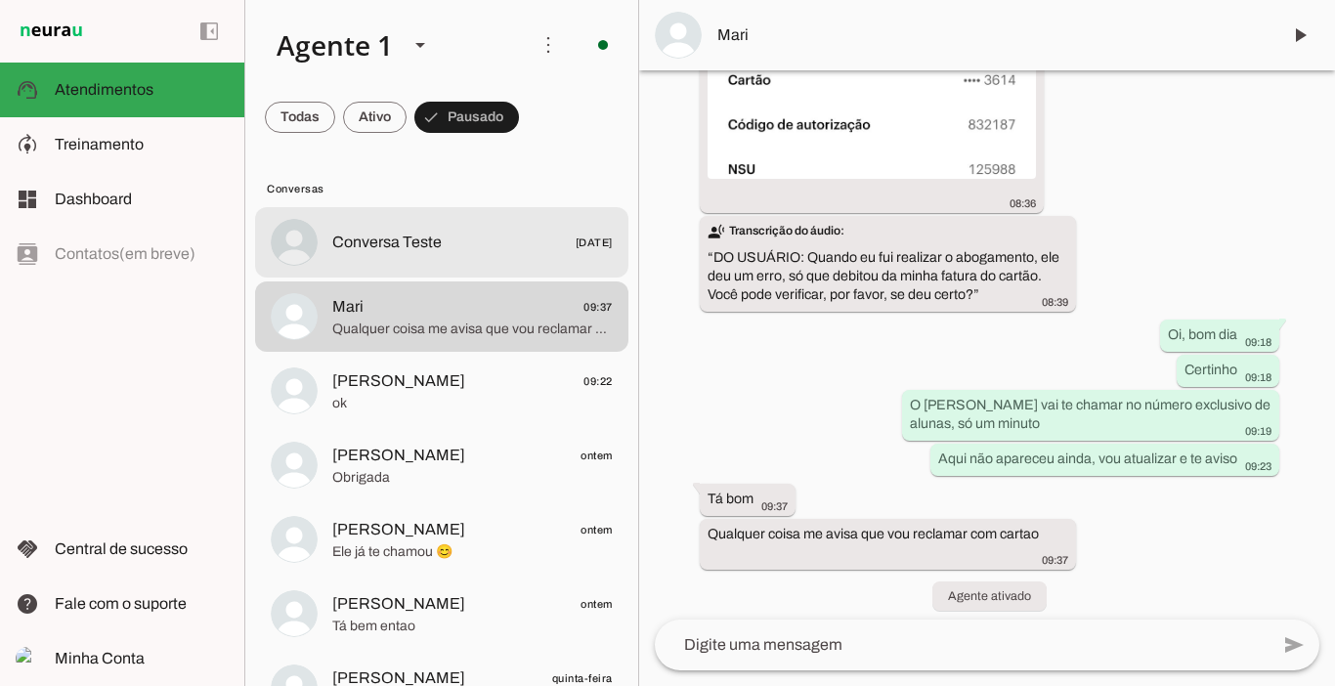
click at [405, 239] on span "Conversa Teste" at bounding box center [386, 242] width 109 height 23
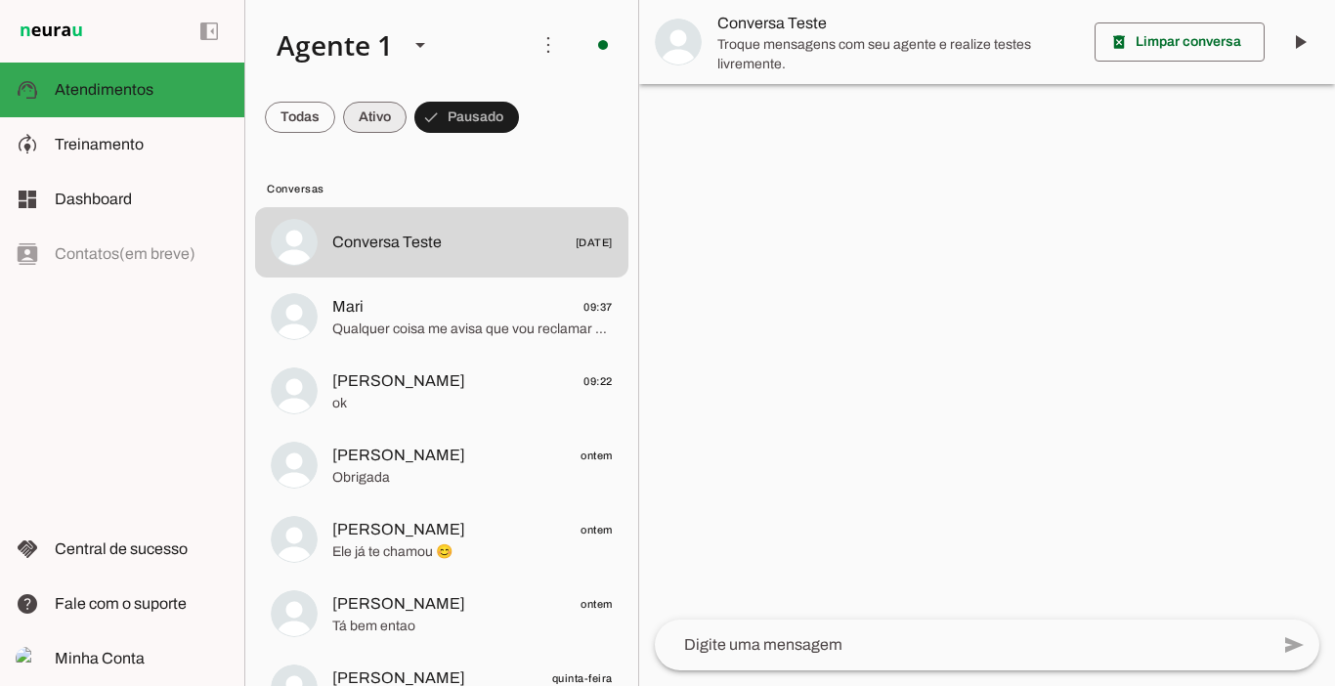
click at [380, 121] on span at bounding box center [375, 117] width 64 height 47
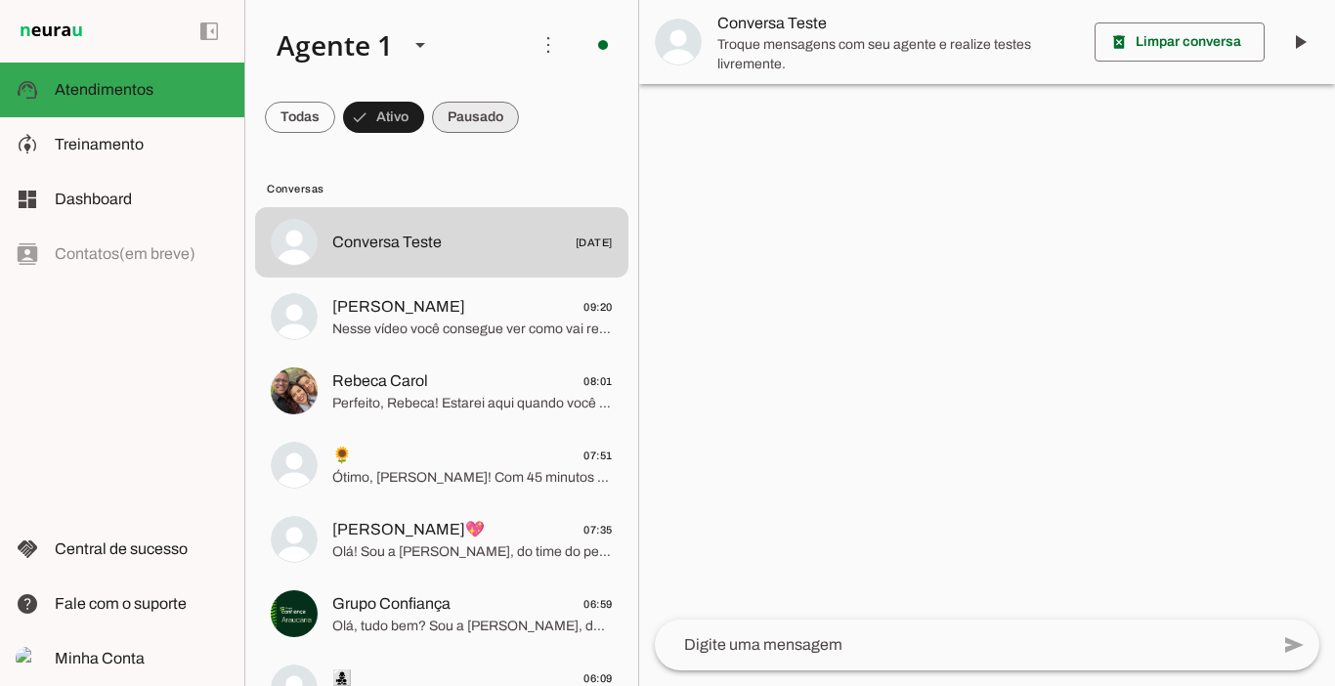
click at [468, 111] on span at bounding box center [475, 117] width 87 height 47
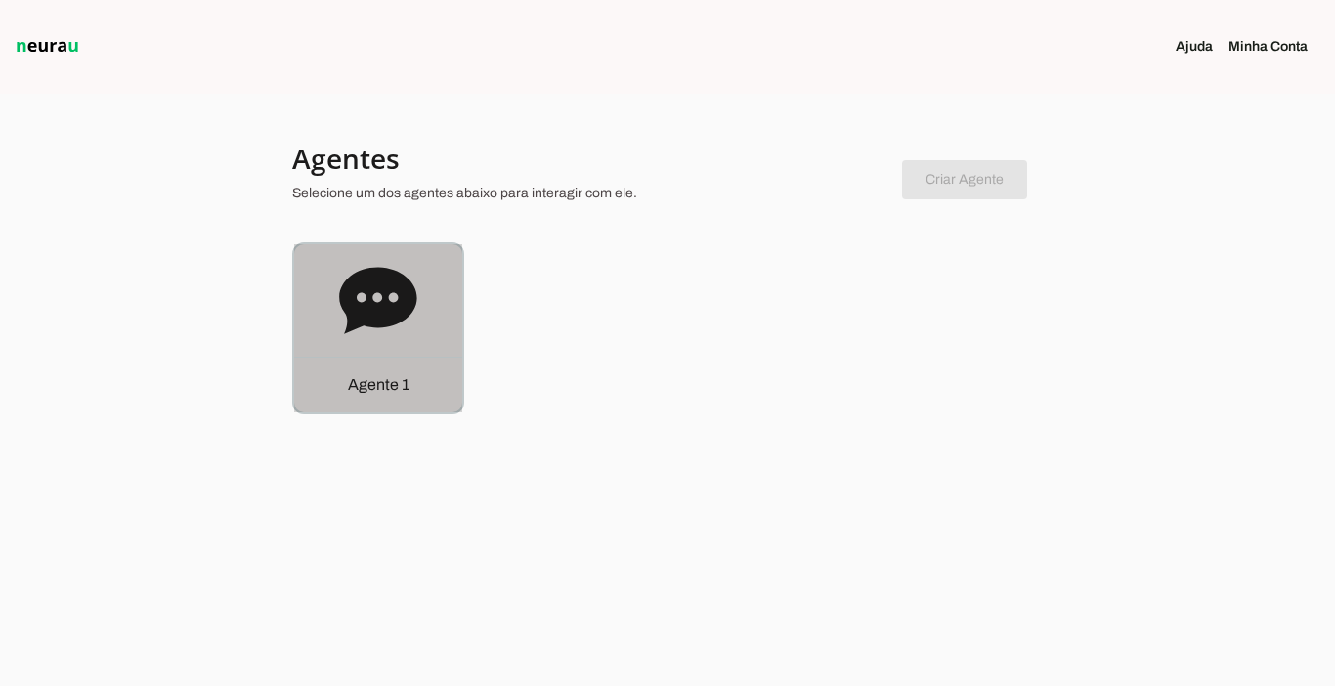
click at [370, 394] on p "Agente 1" at bounding box center [379, 384] width 62 height 23
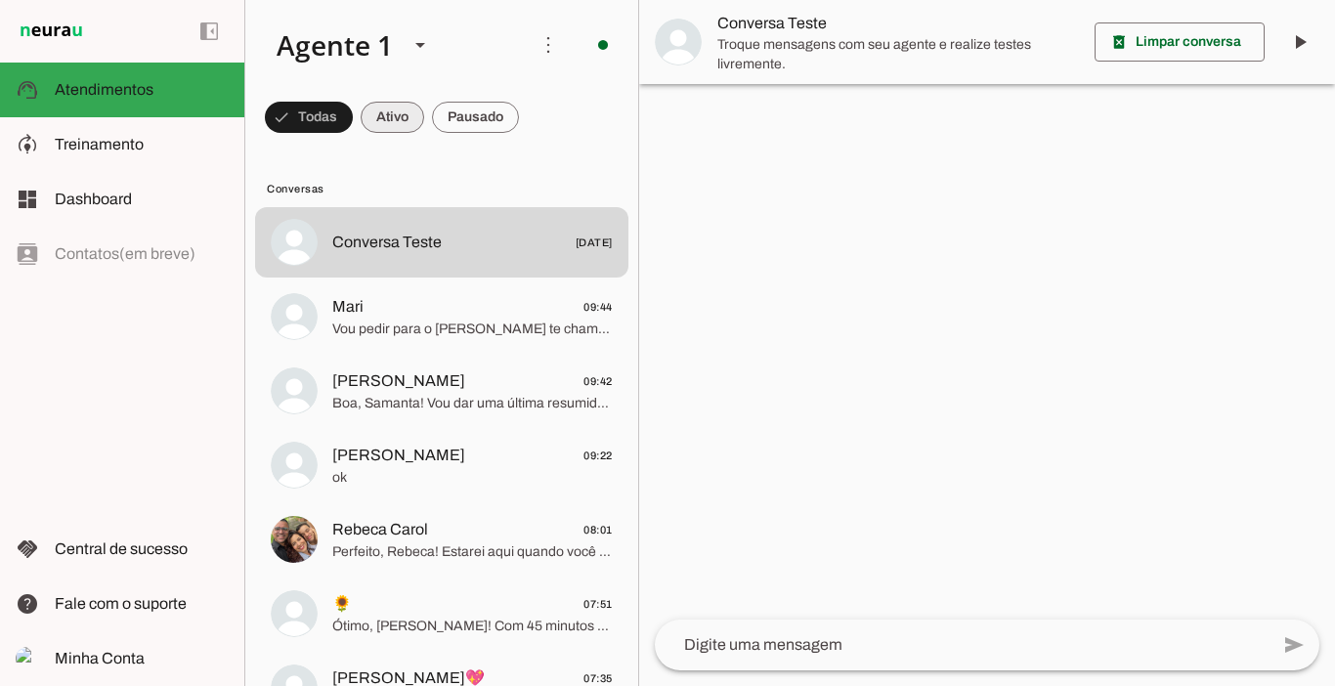
click at [395, 117] on span at bounding box center [393, 117] width 64 height 47
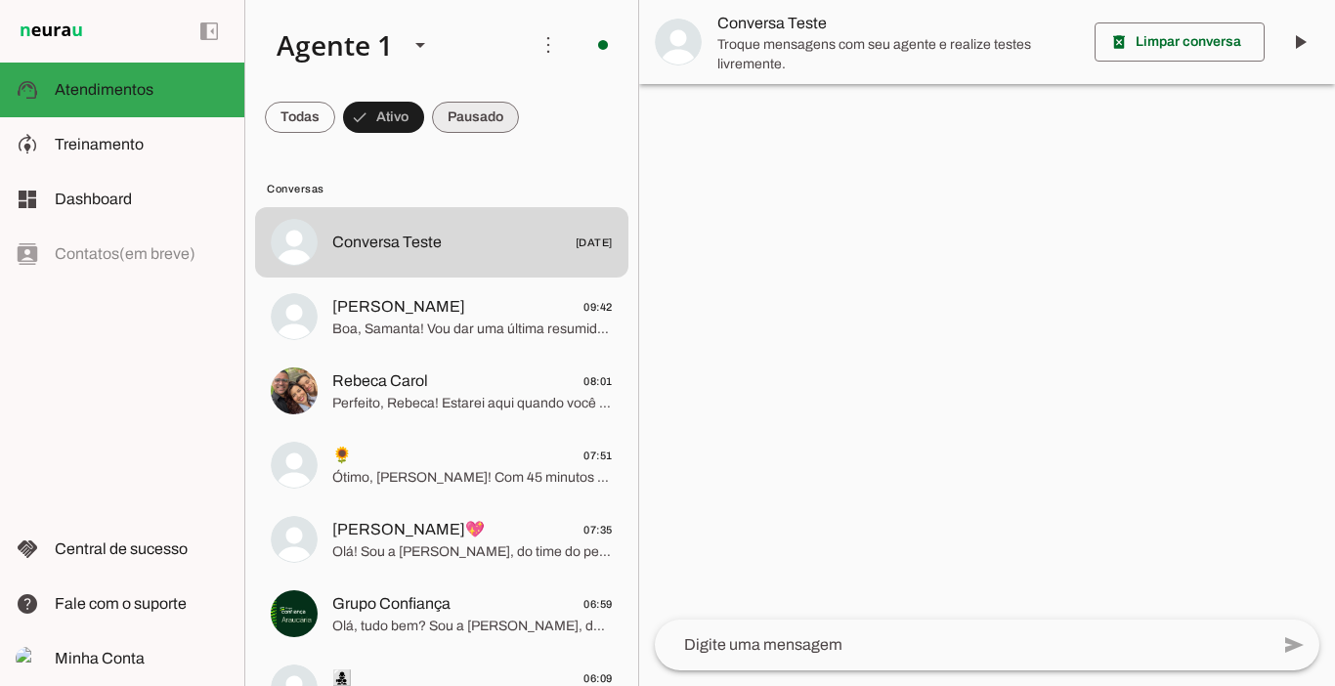
click at [489, 117] on span at bounding box center [475, 117] width 87 height 47
